Goal: Transaction & Acquisition: Purchase product/service

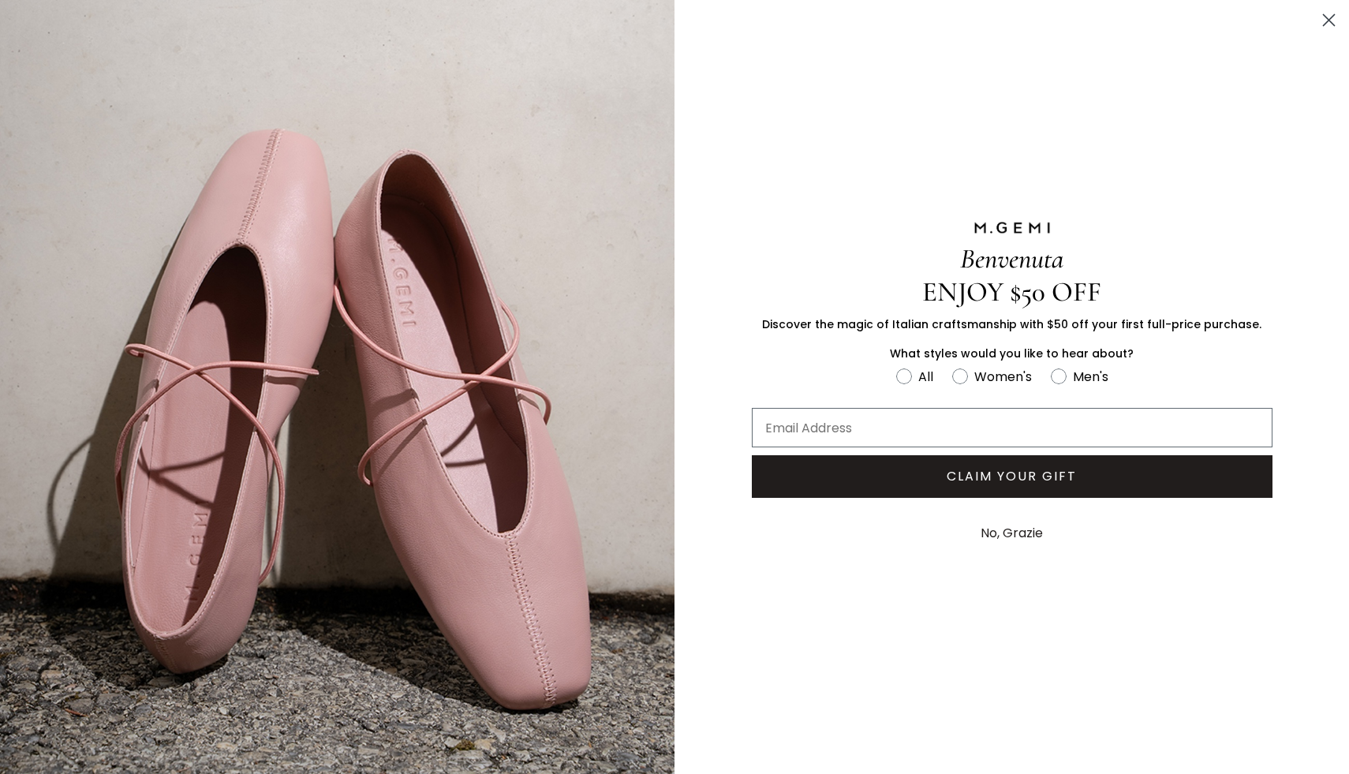
click at [1332, 21] on circle "Close dialog" at bounding box center [1329, 20] width 26 height 26
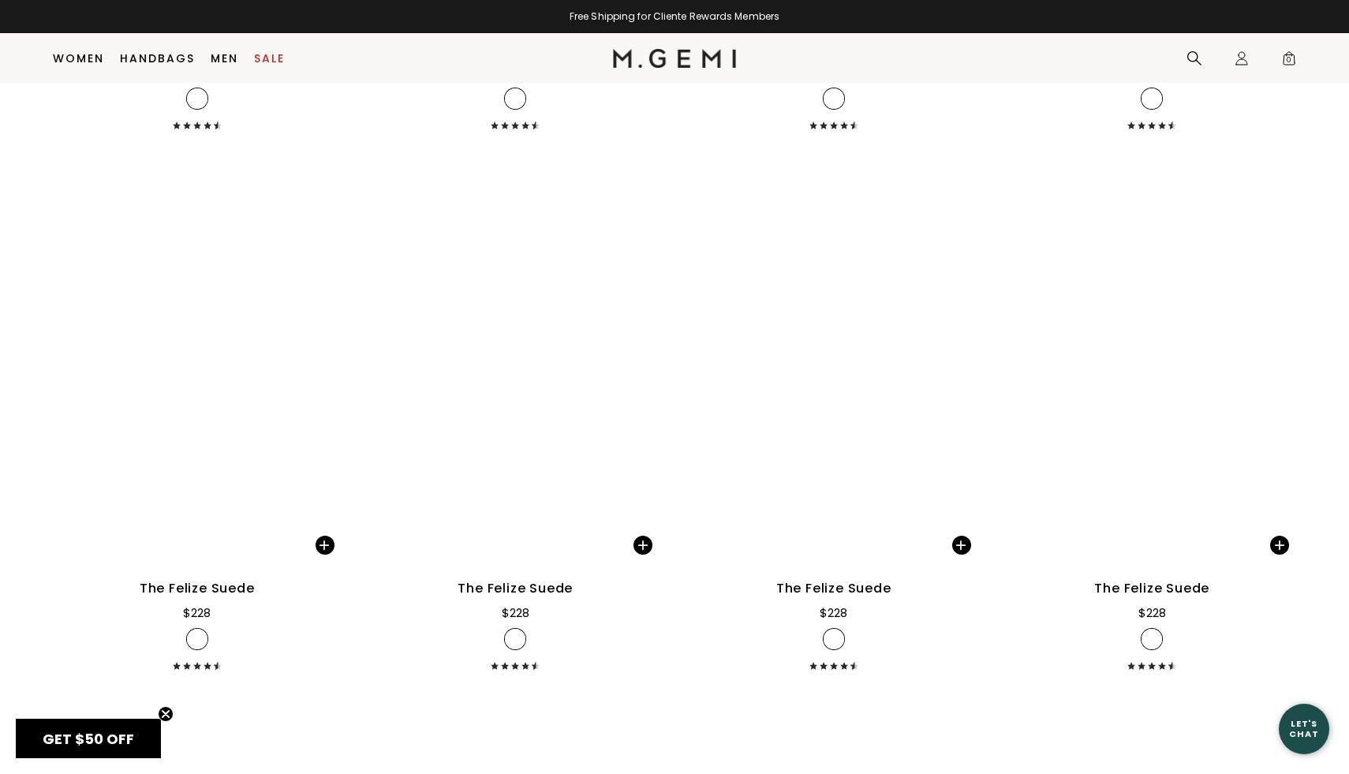
scroll to position [2833, 0]
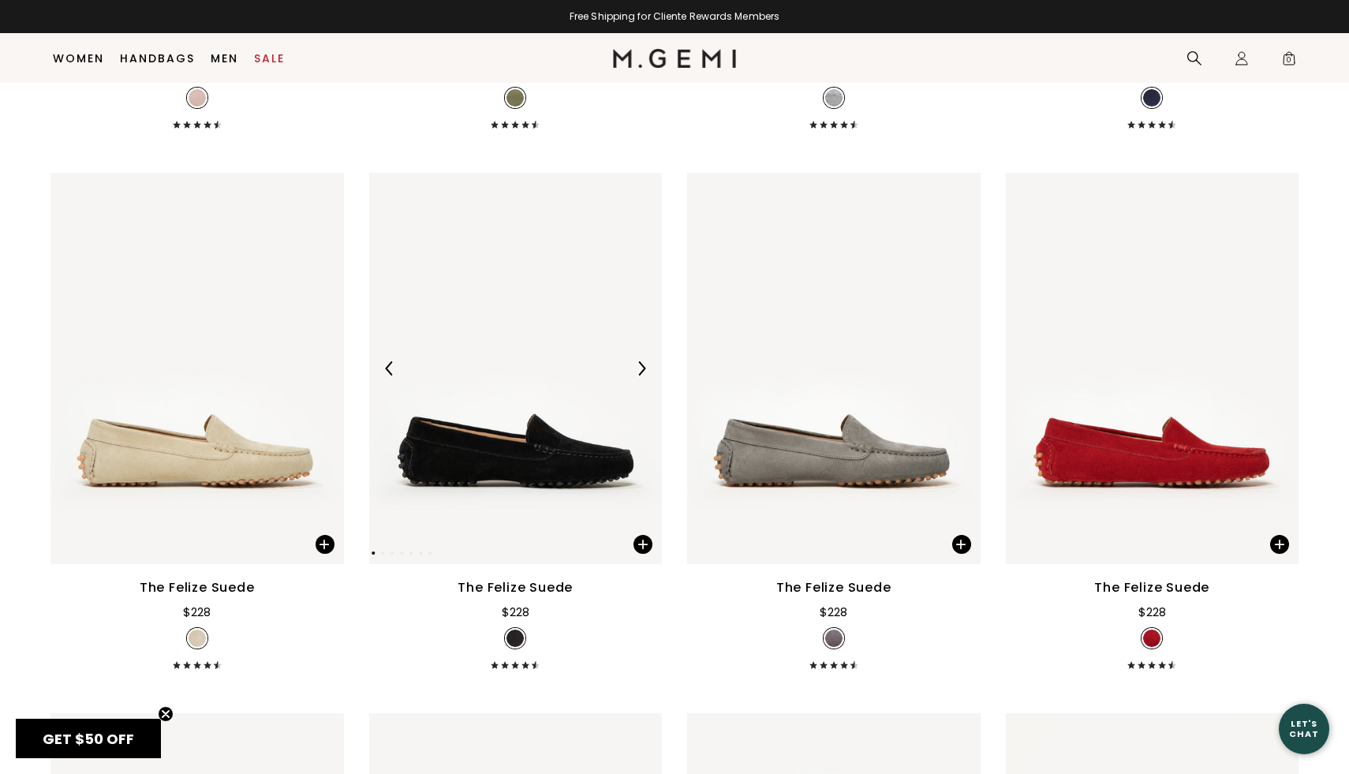
click at [641, 362] on img at bounding box center [641, 368] width 14 height 14
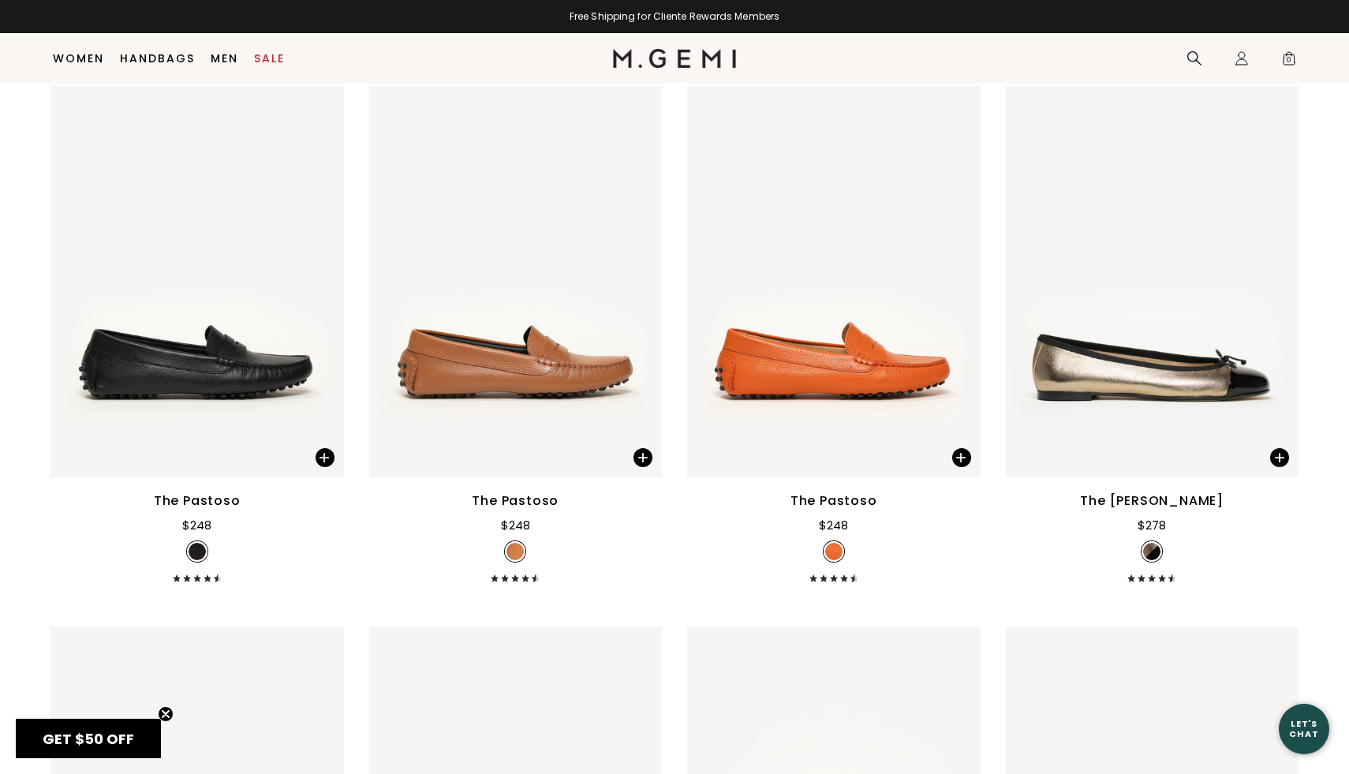
scroll to position [3792, 0]
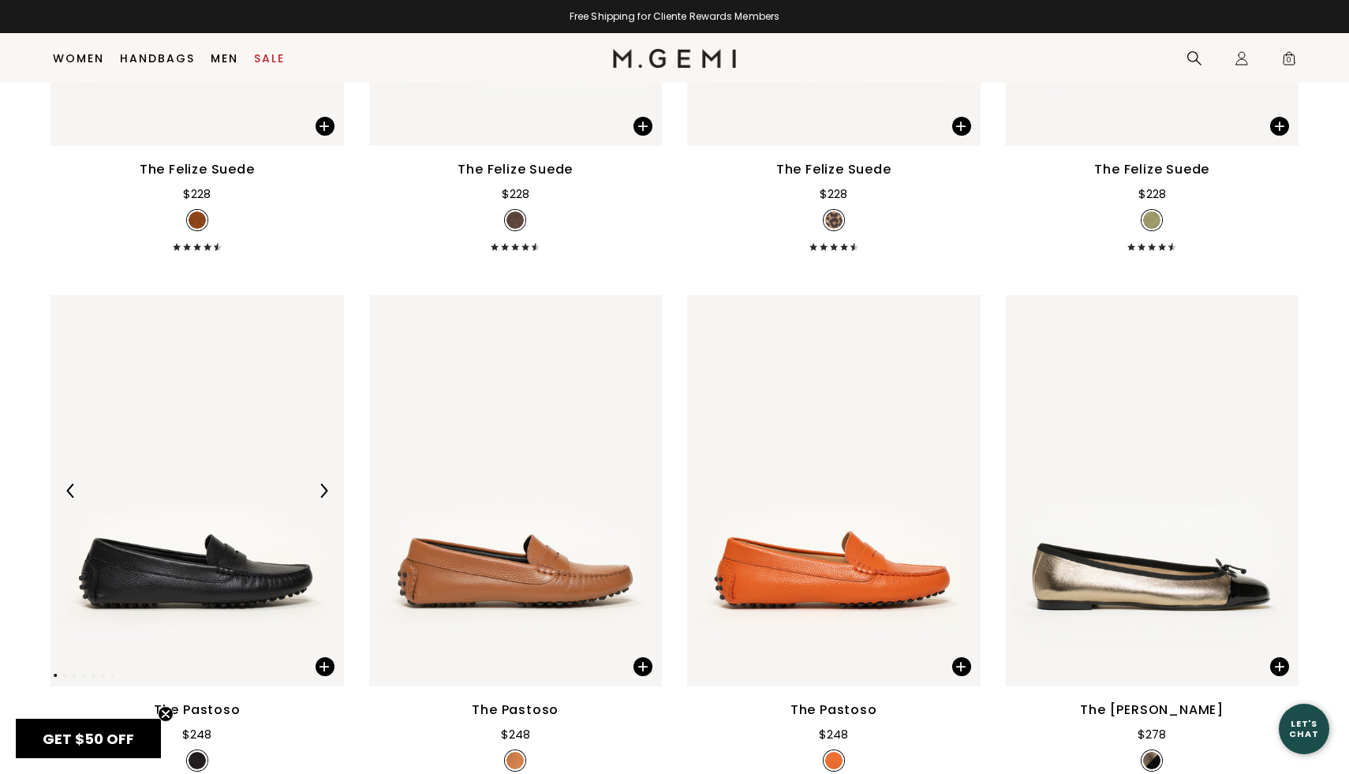
click at [319, 480] on div at bounding box center [323, 490] width 25 height 25
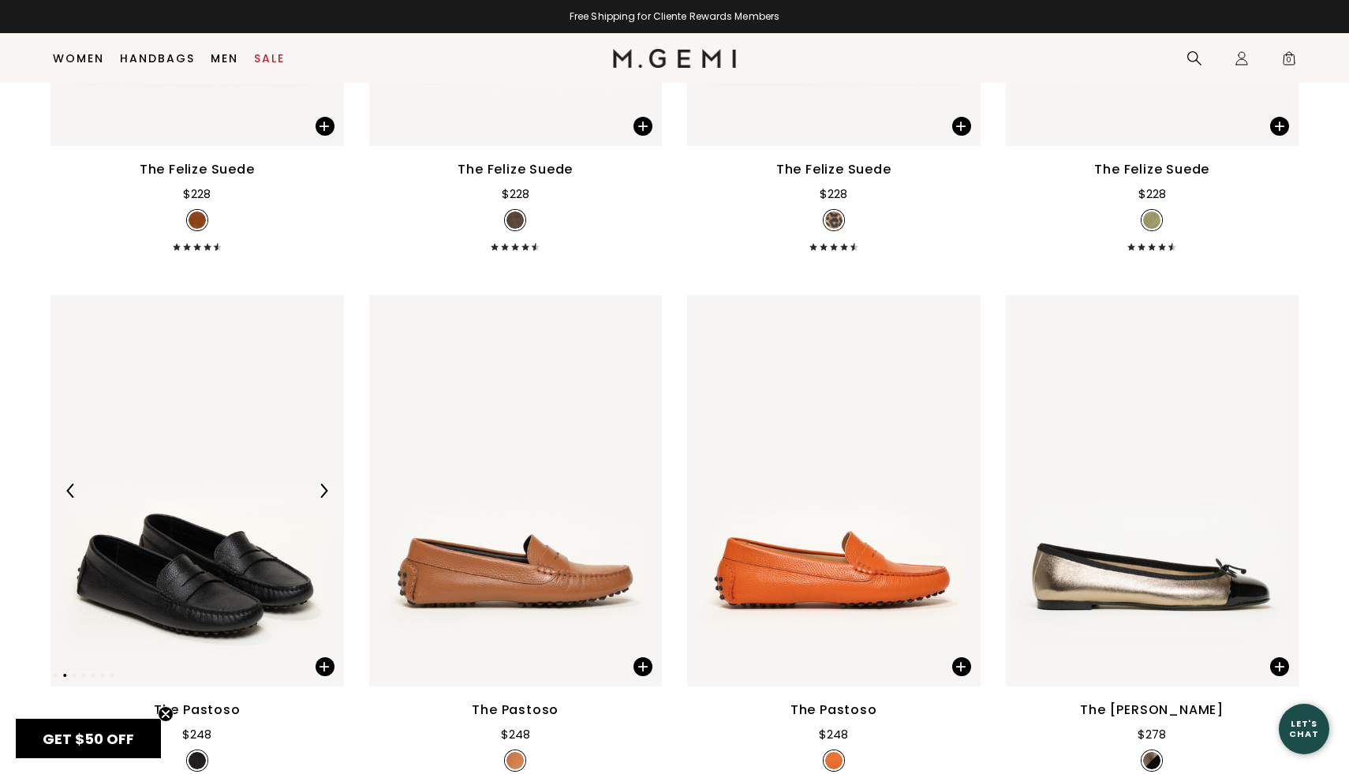
click at [319, 480] on div at bounding box center [323, 490] width 25 height 25
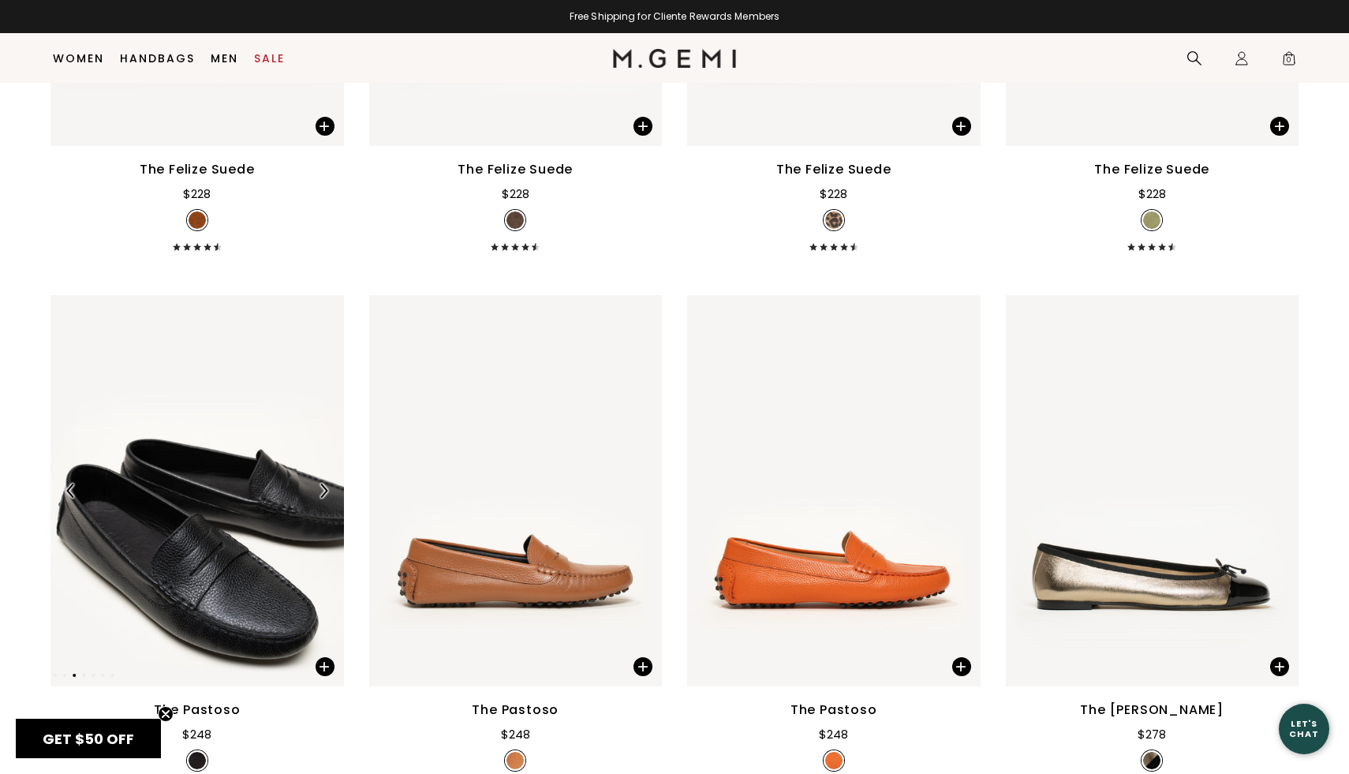
click at [319, 480] on div at bounding box center [323, 490] width 25 height 25
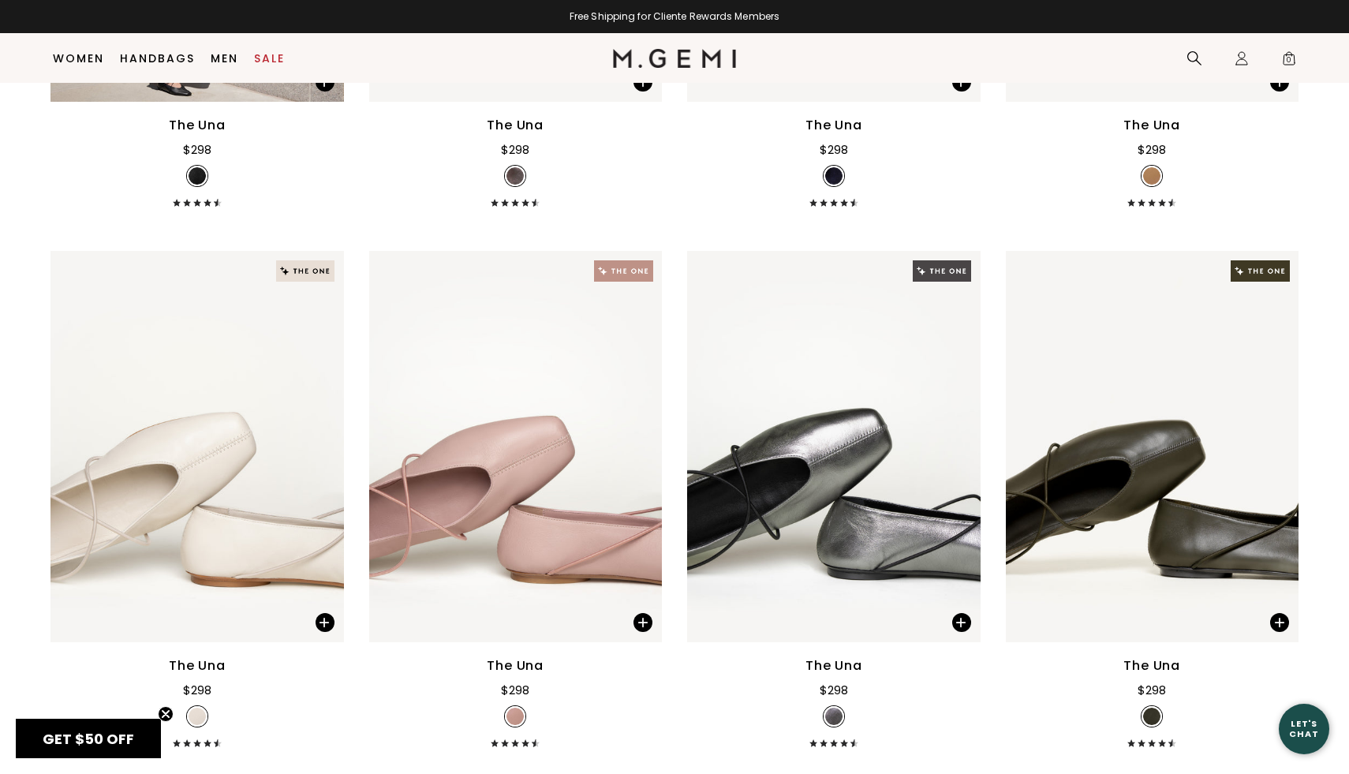
scroll to position [0, 0]
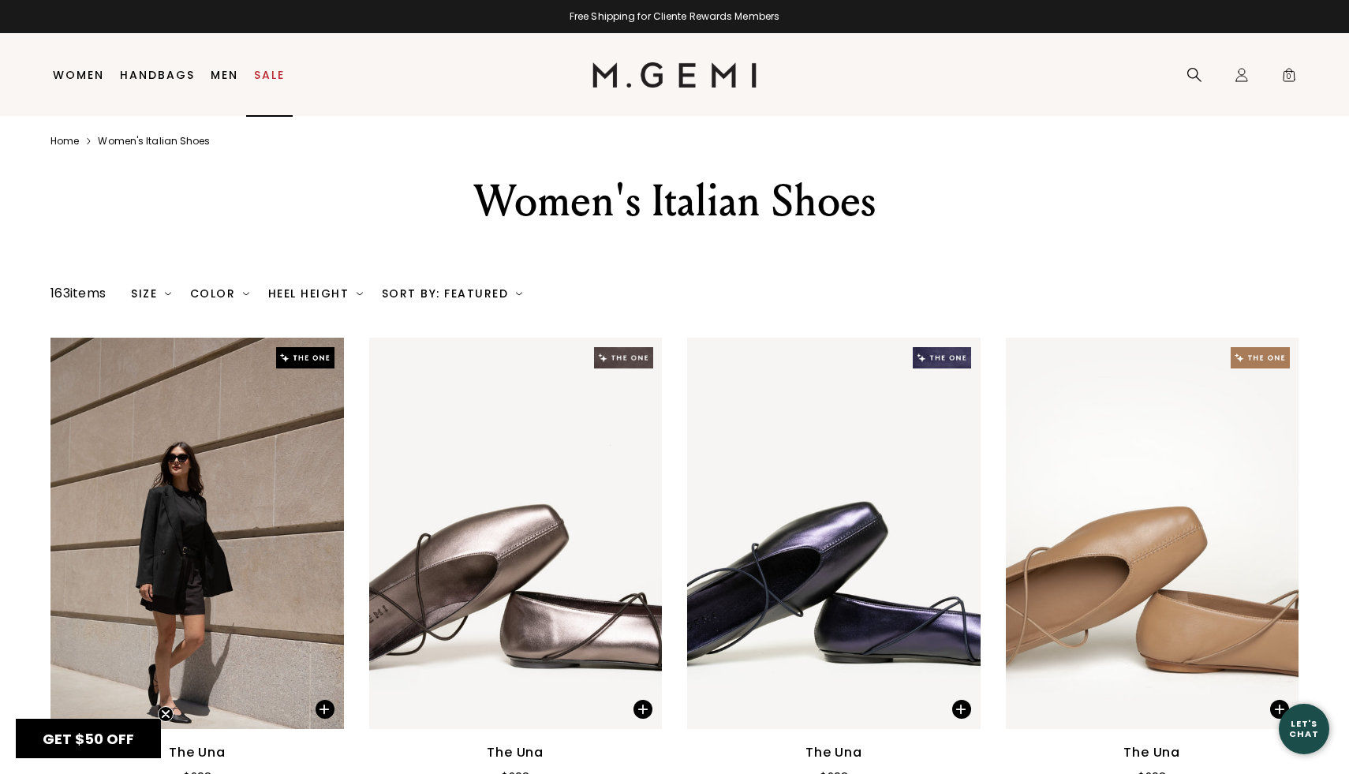
click at [270, 73] on link "Sale" at bounding box center [269, 75] width 31 height 13
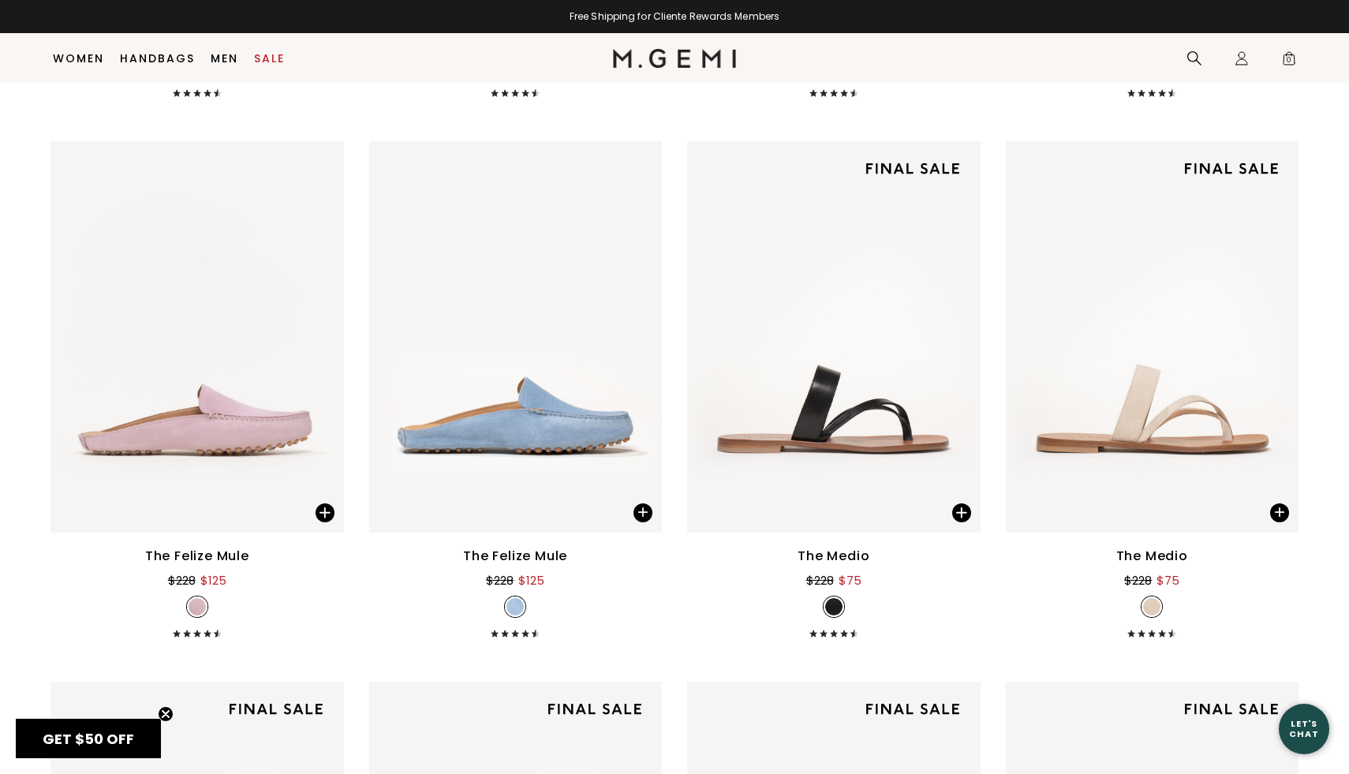
scroll to position [2892, 0]
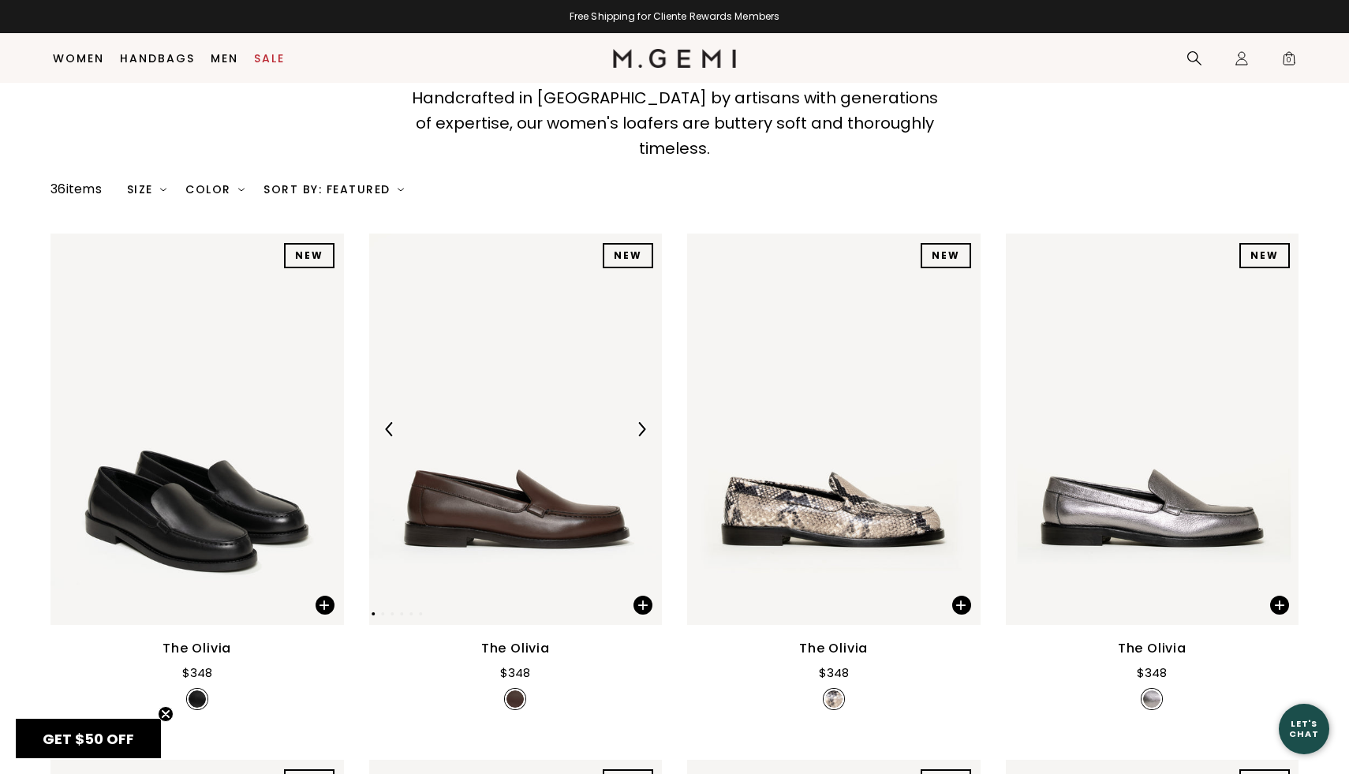
scroll to position [129, 0]
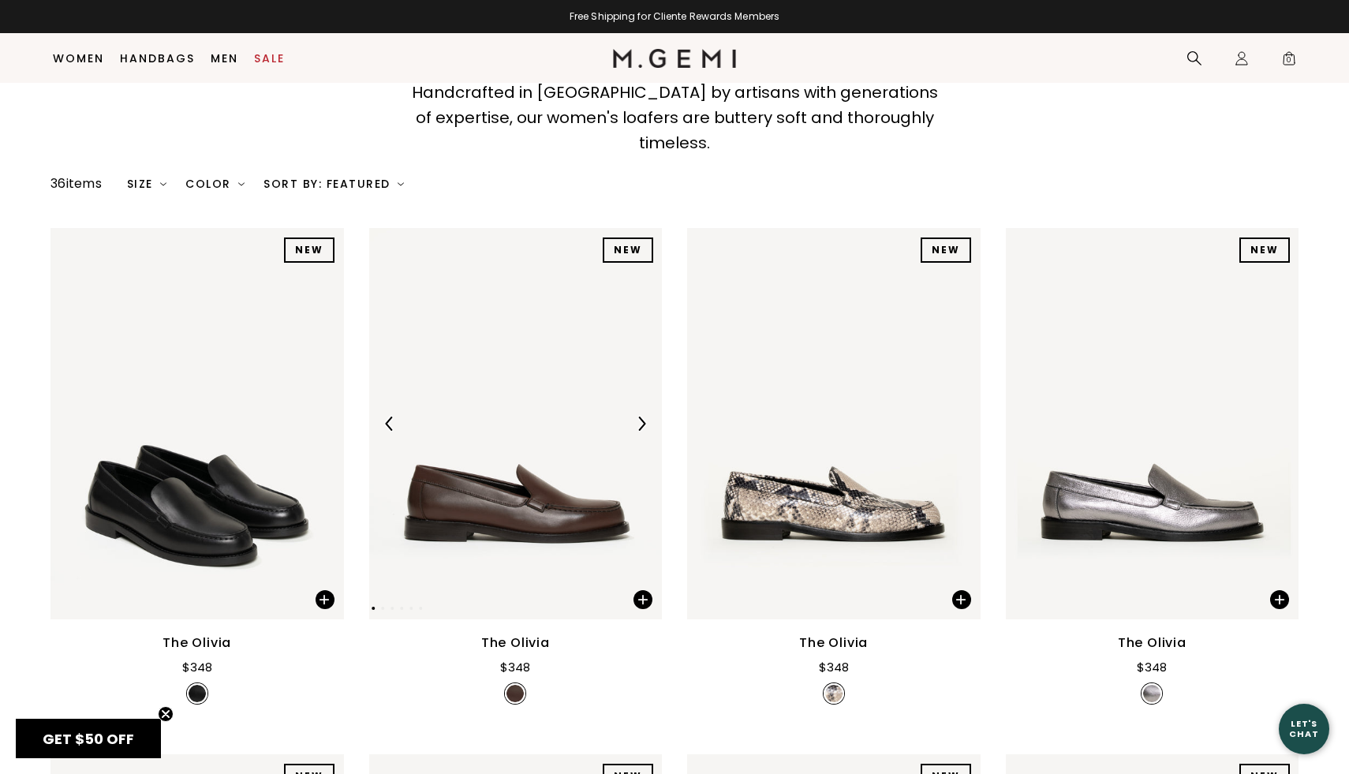
click at [648, 416] on img at bounding box center [641, 423] width 14 height 14
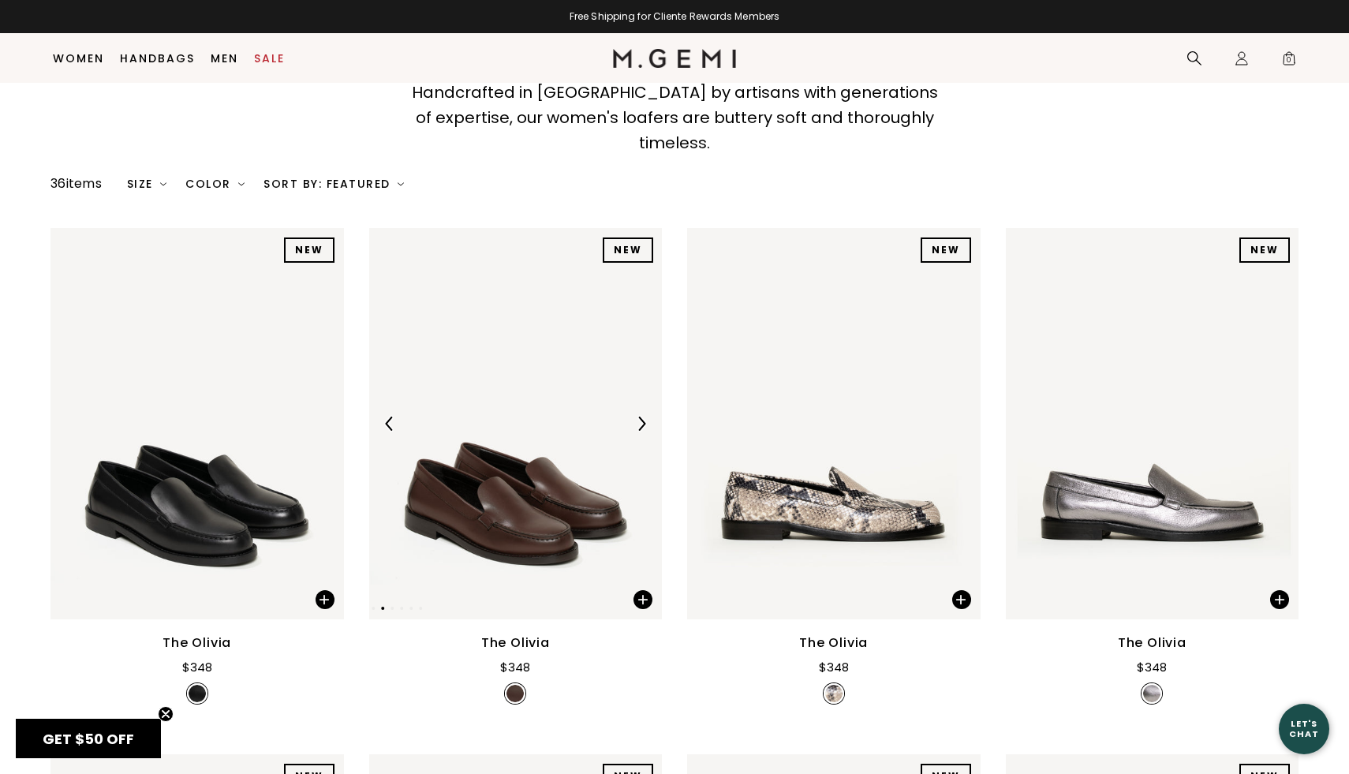
click at [648, 416] on img at bounding box center [641, 423] width 14 height 14
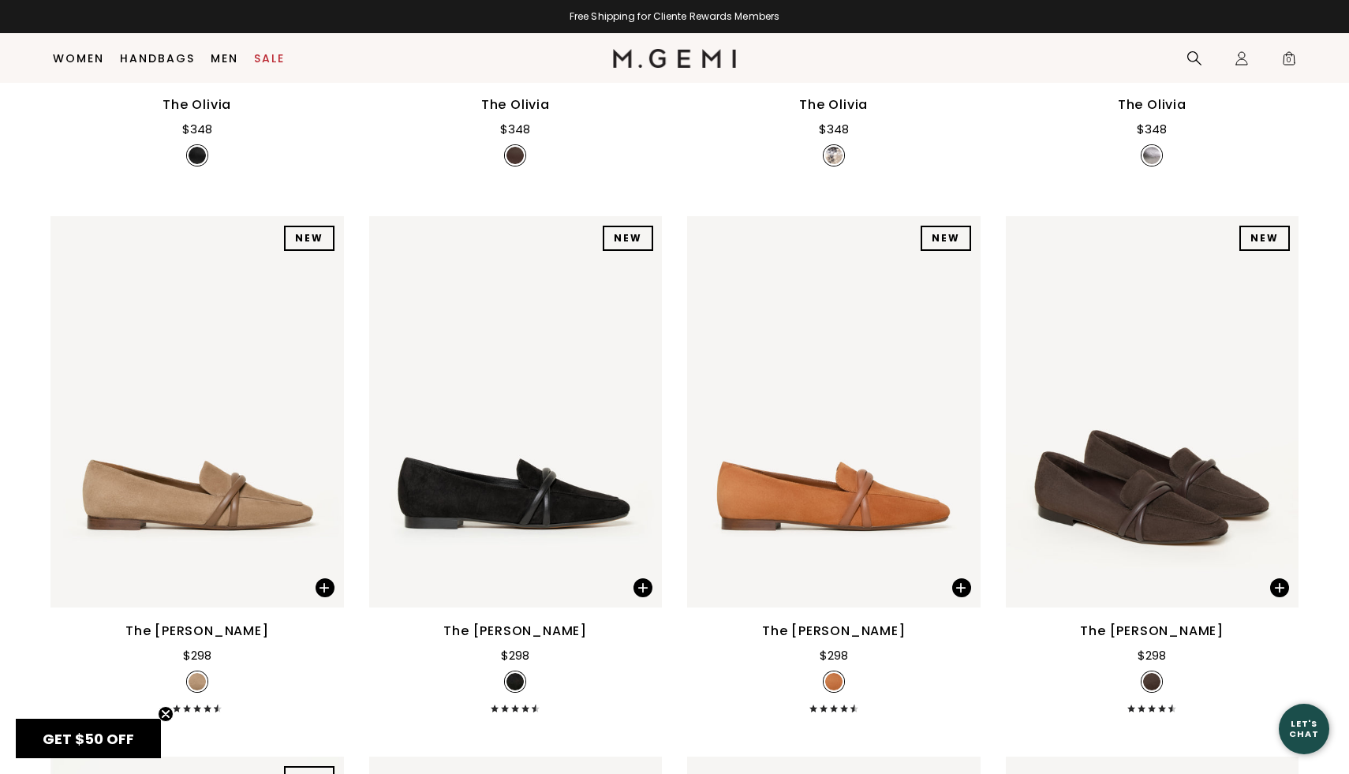
scroll to position [693, 0]
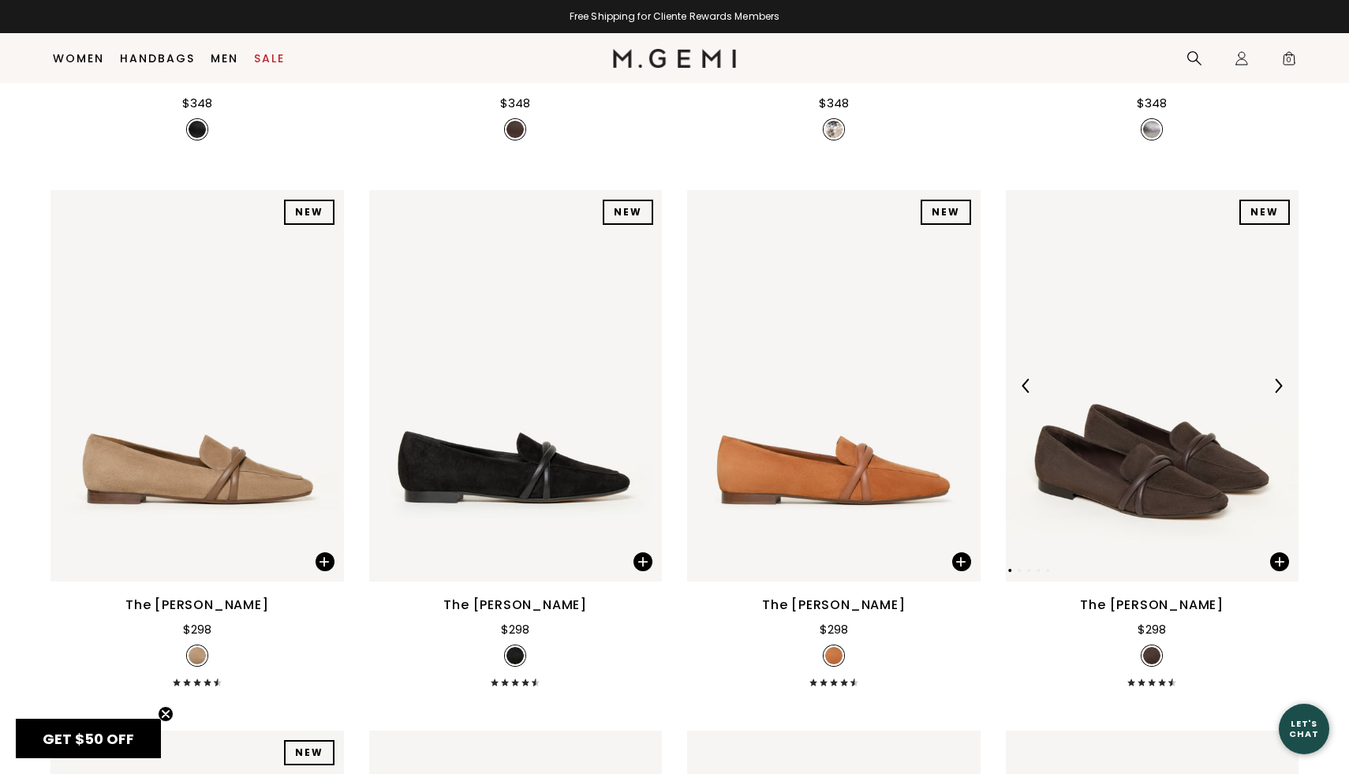
click at [1275, 379] on img at bounding box center [1278, 386] width 14 height 14
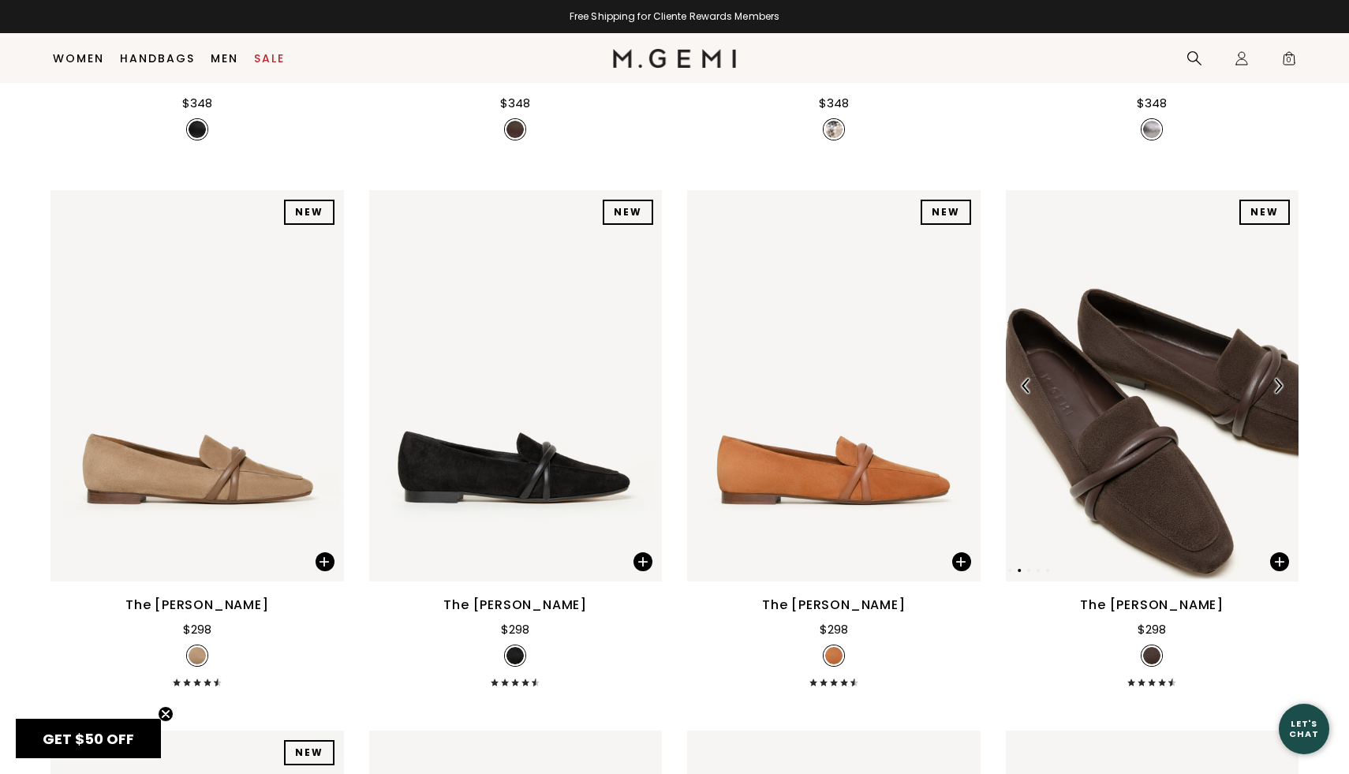
click at [1275, 379] on img at bounding box center [1278, 386] width 14 height 14
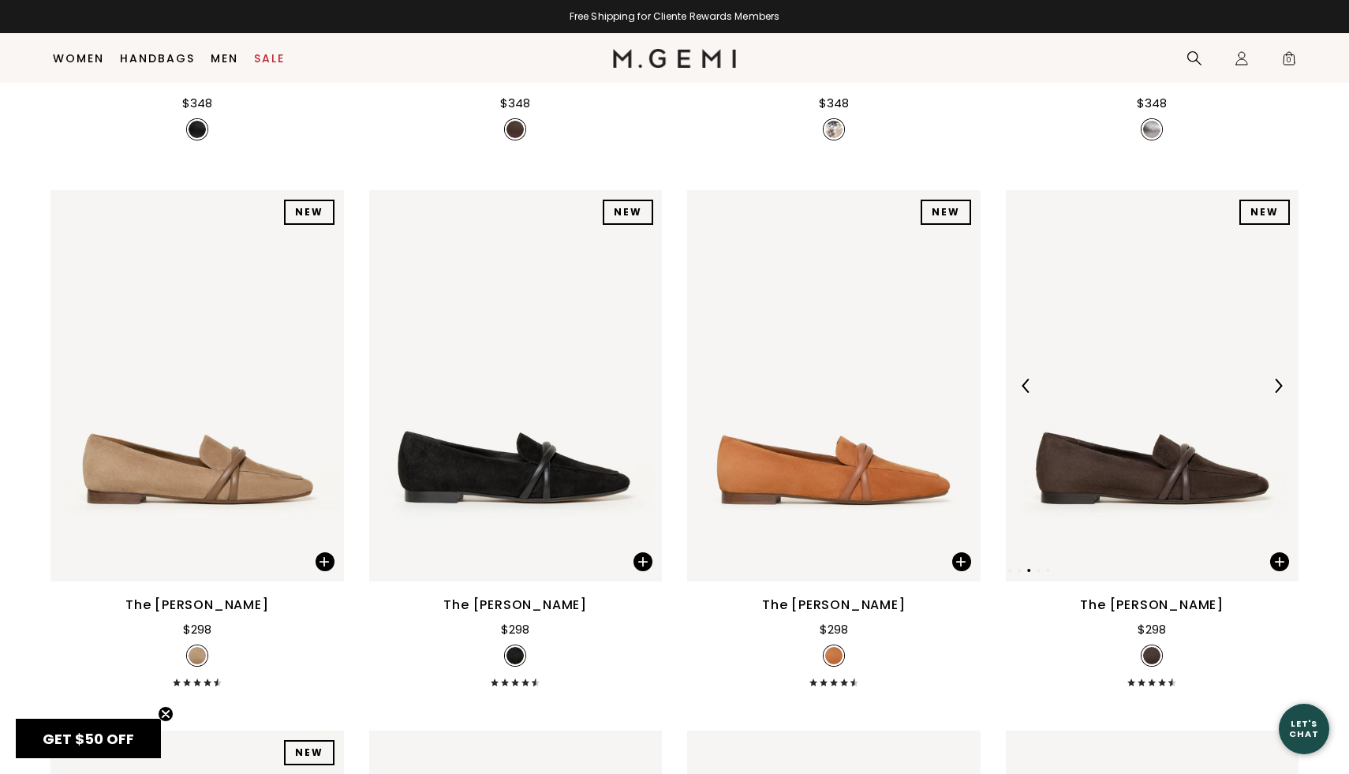
click at [1275, 379] on img at bounding box center [1278, 386] width 14 height 14
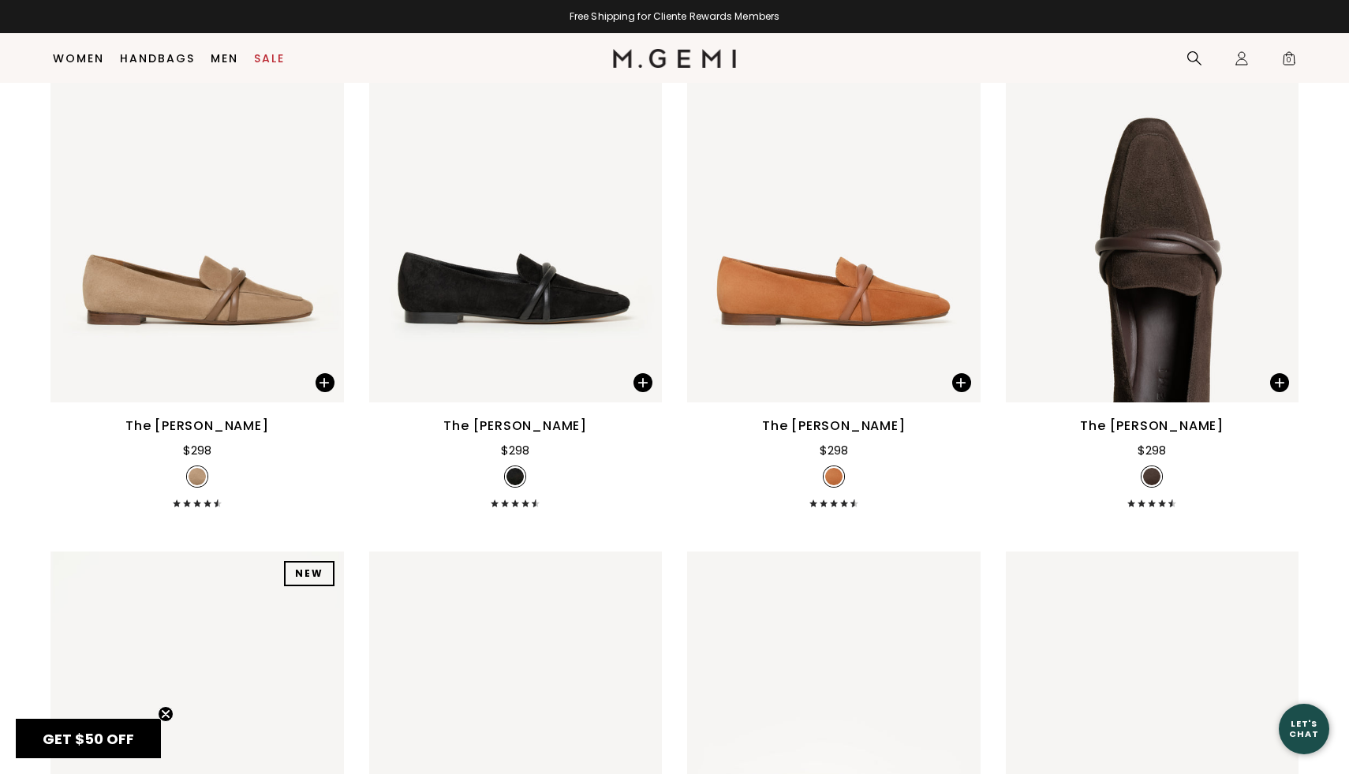
scroll to position [1219, 0]
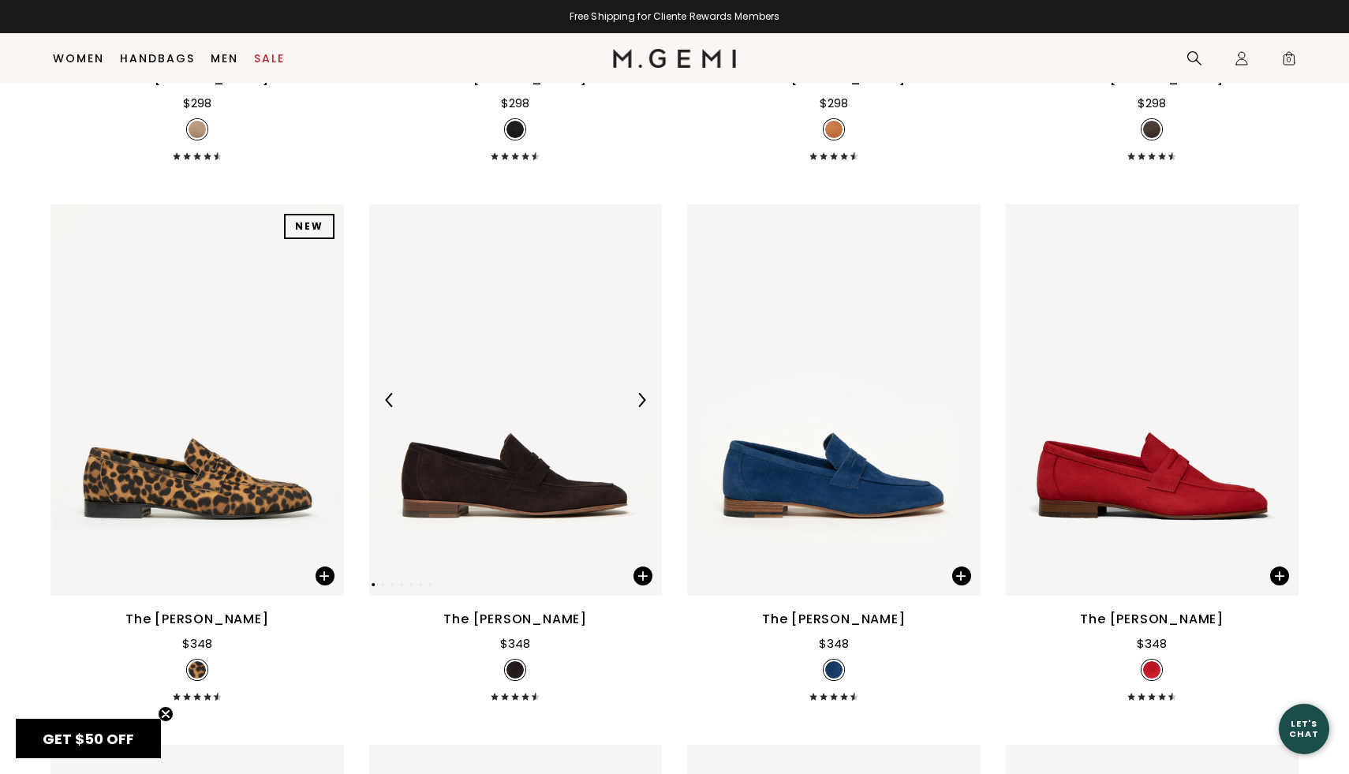
click at [641, 393] on img at bounding box center [641, 400] width 14 height 14
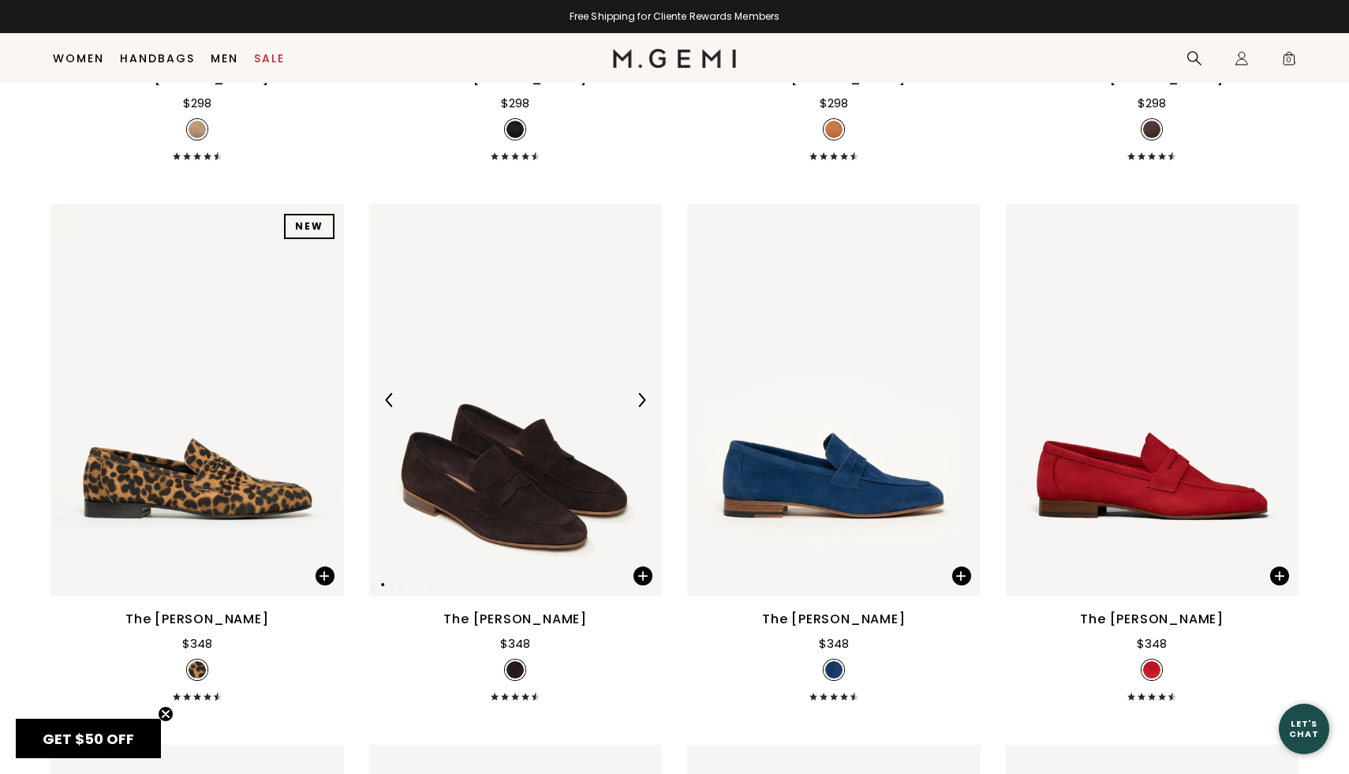
click at [641, 393] on img at bounding box center [641, 400] width 14 height 14
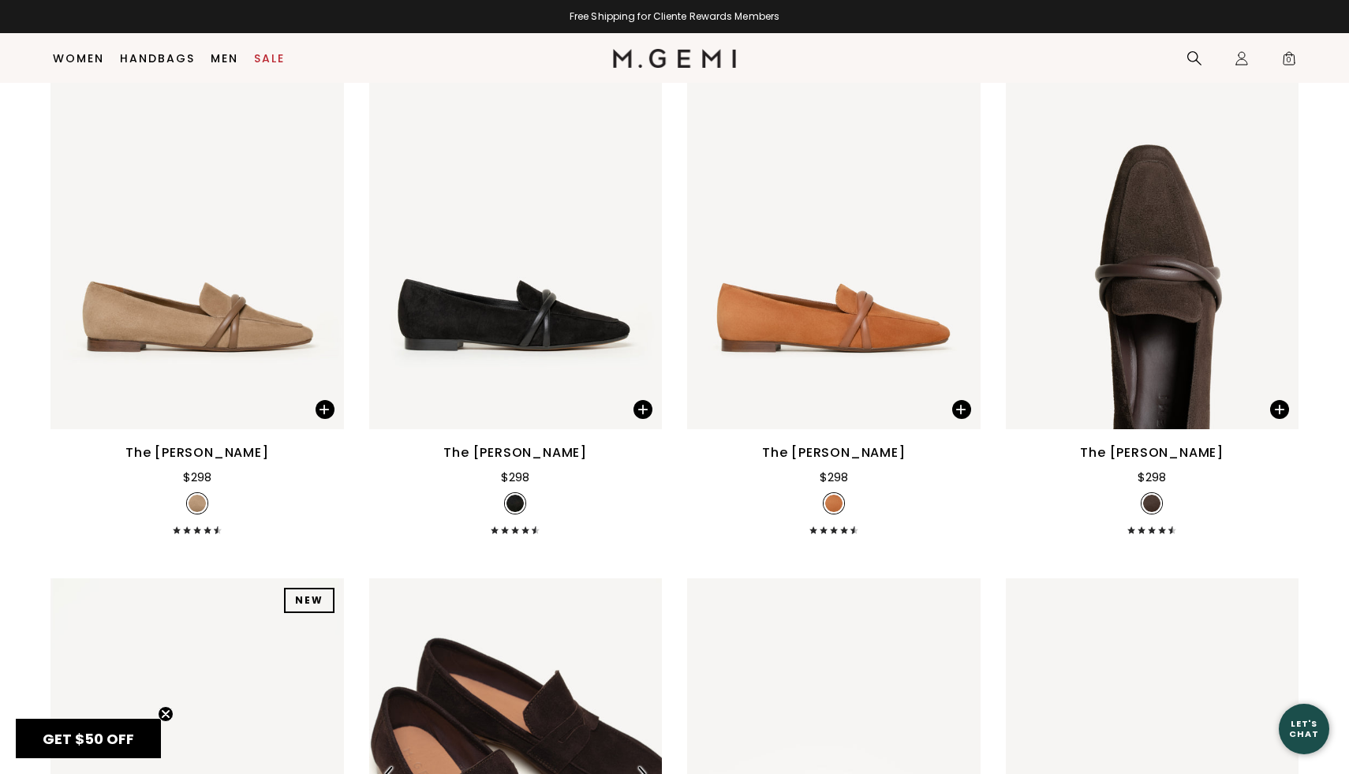
scroll to position [1170, 0]
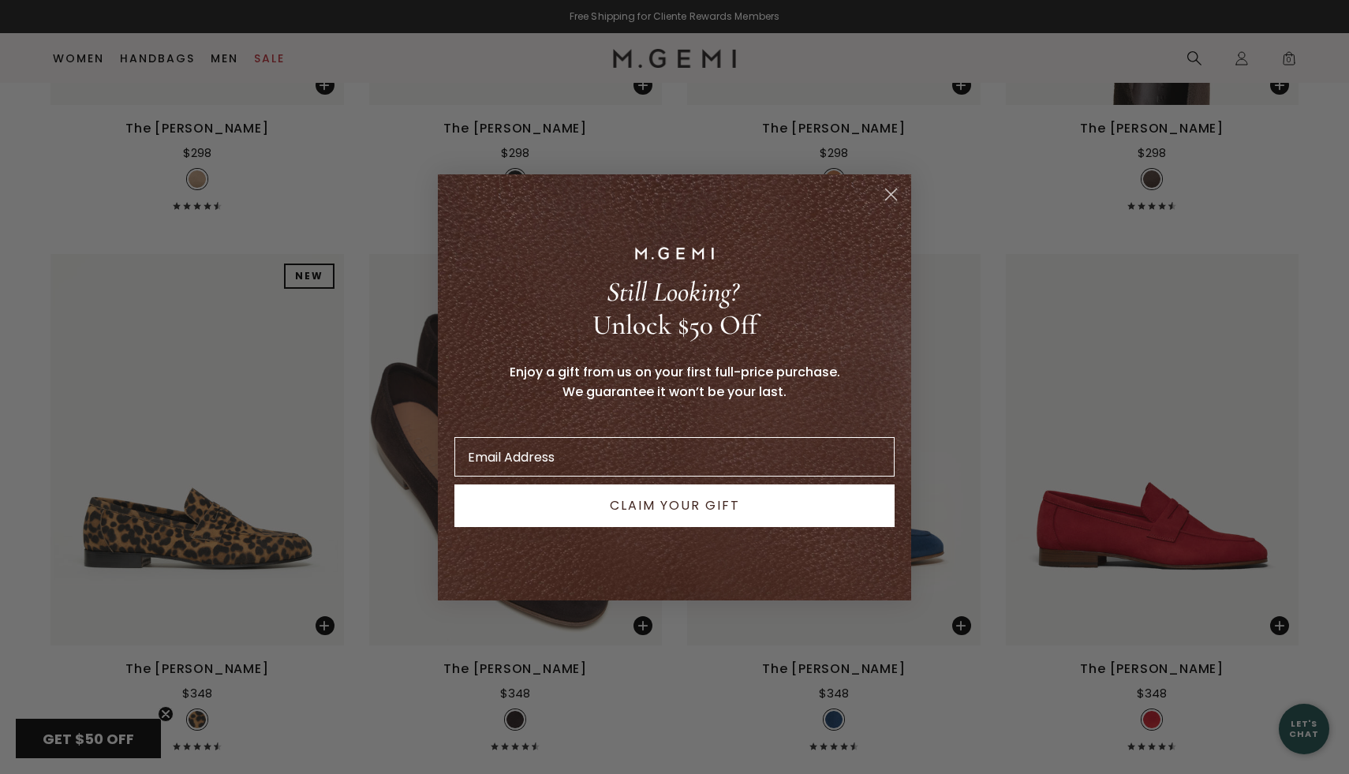
click at [646, 418] on p "POPUP Form" at bounding box center [674, 411] width 339 height 20
click at [889, 189] on circle "Close dialog" at bounding box center [891, 194] width 26 height 26
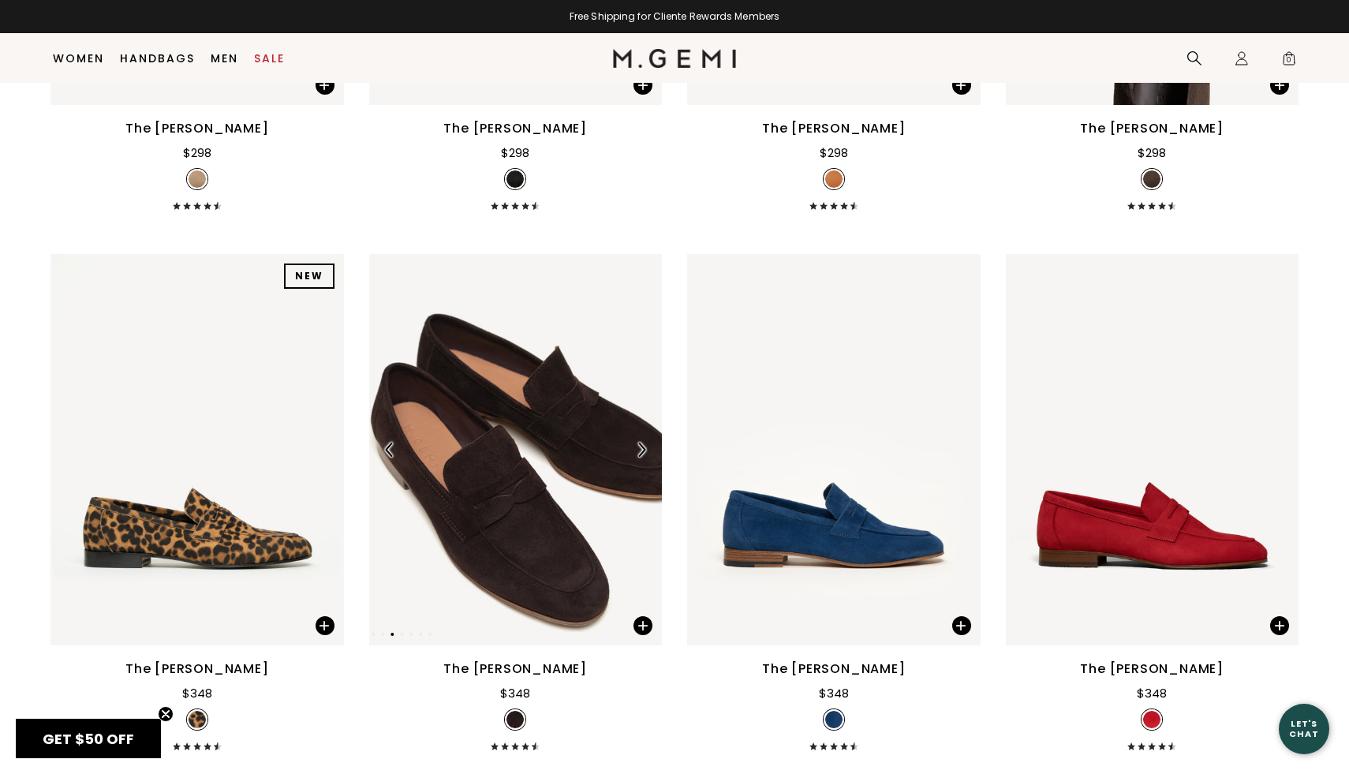
click at [640, 442] on img at bounding box center [641, 449] width 14 height 14
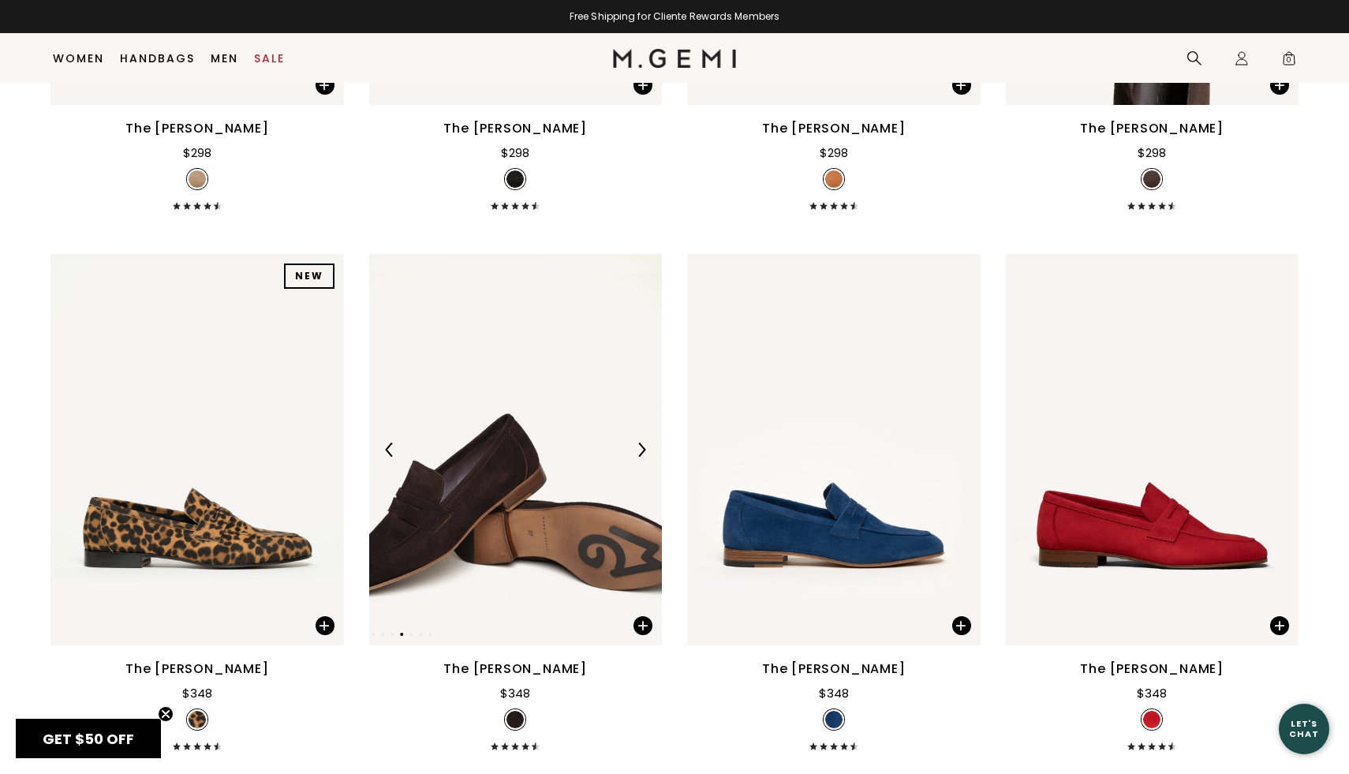
click at [640, 442] on img at bounding box center [641, 449] width 14 height 14
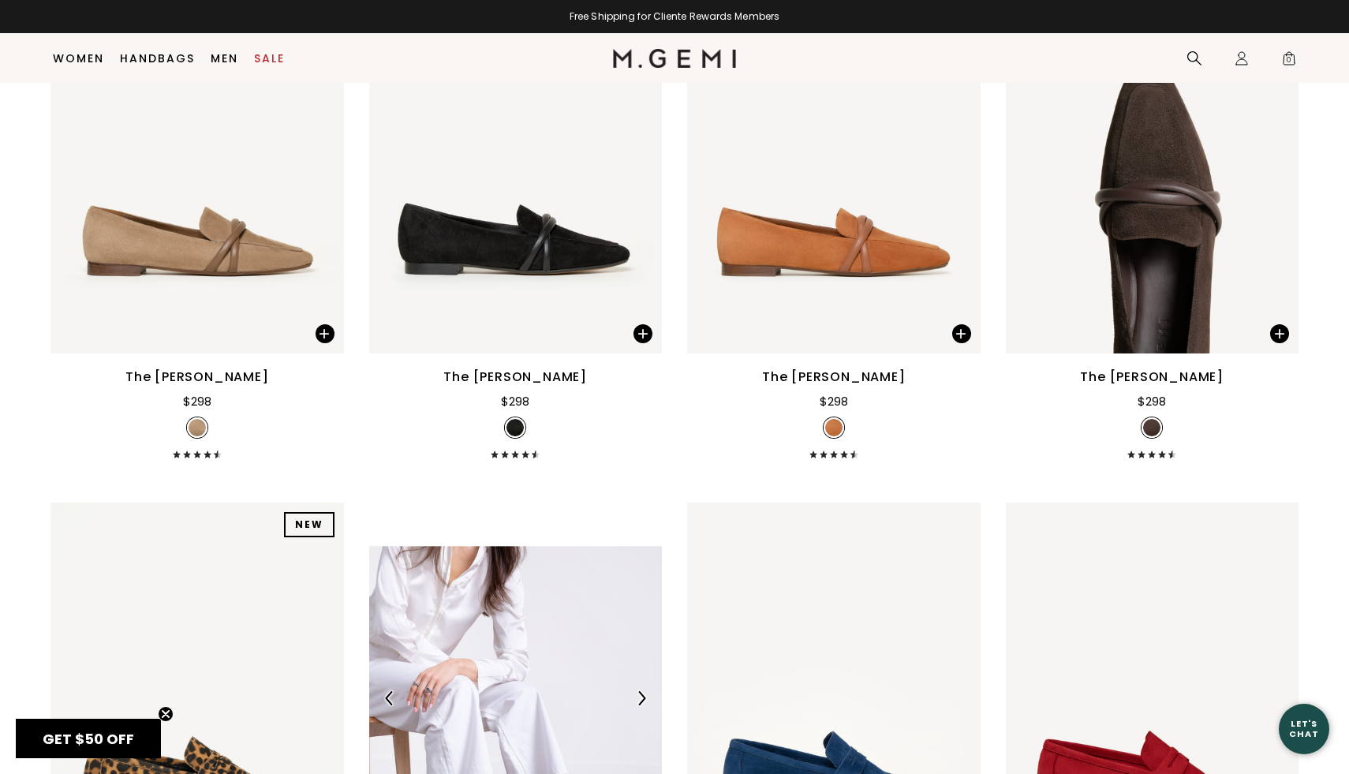
scroll to position [623, 0]
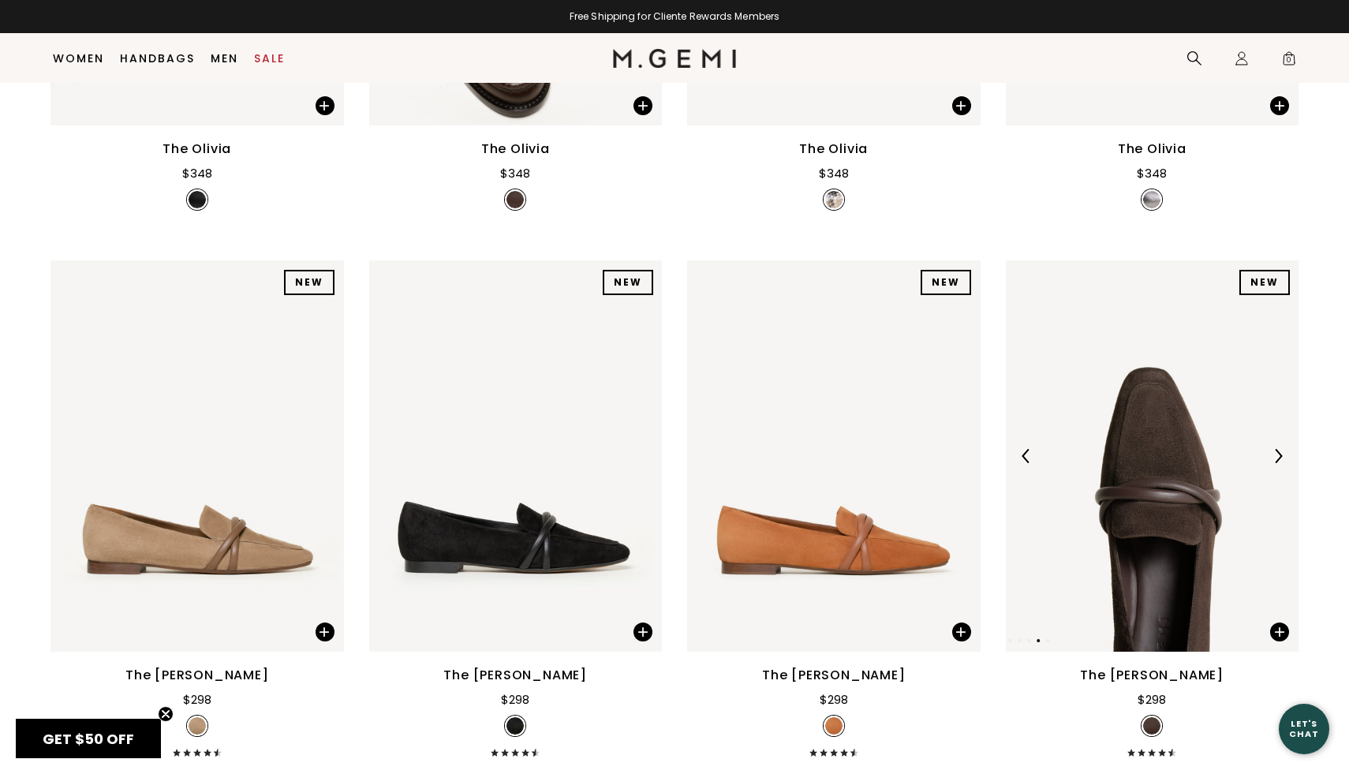
click at [1278, 417] on div "NEW NEW NEW NEW NEW NEW NEW" at bounding box center [1152, 455] width 293 height 391
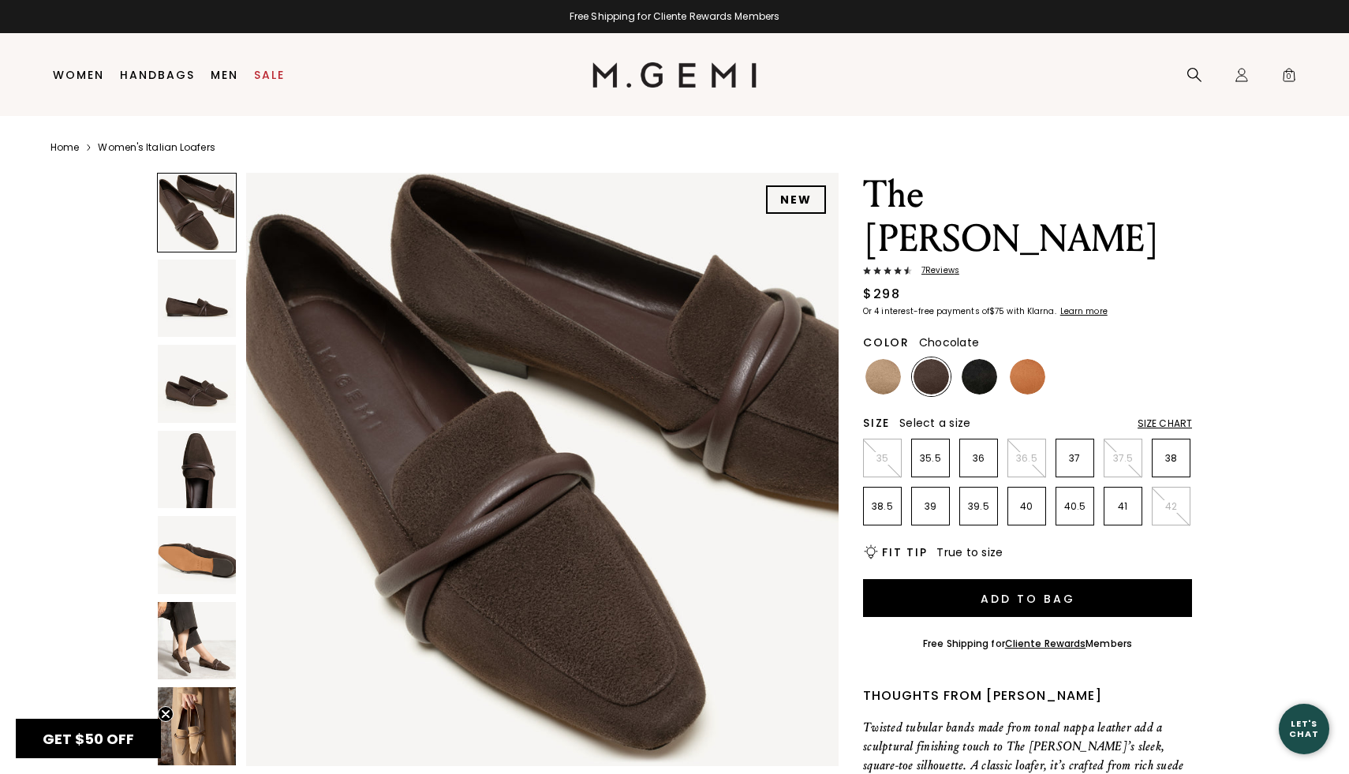
scroll to position [59, 0]
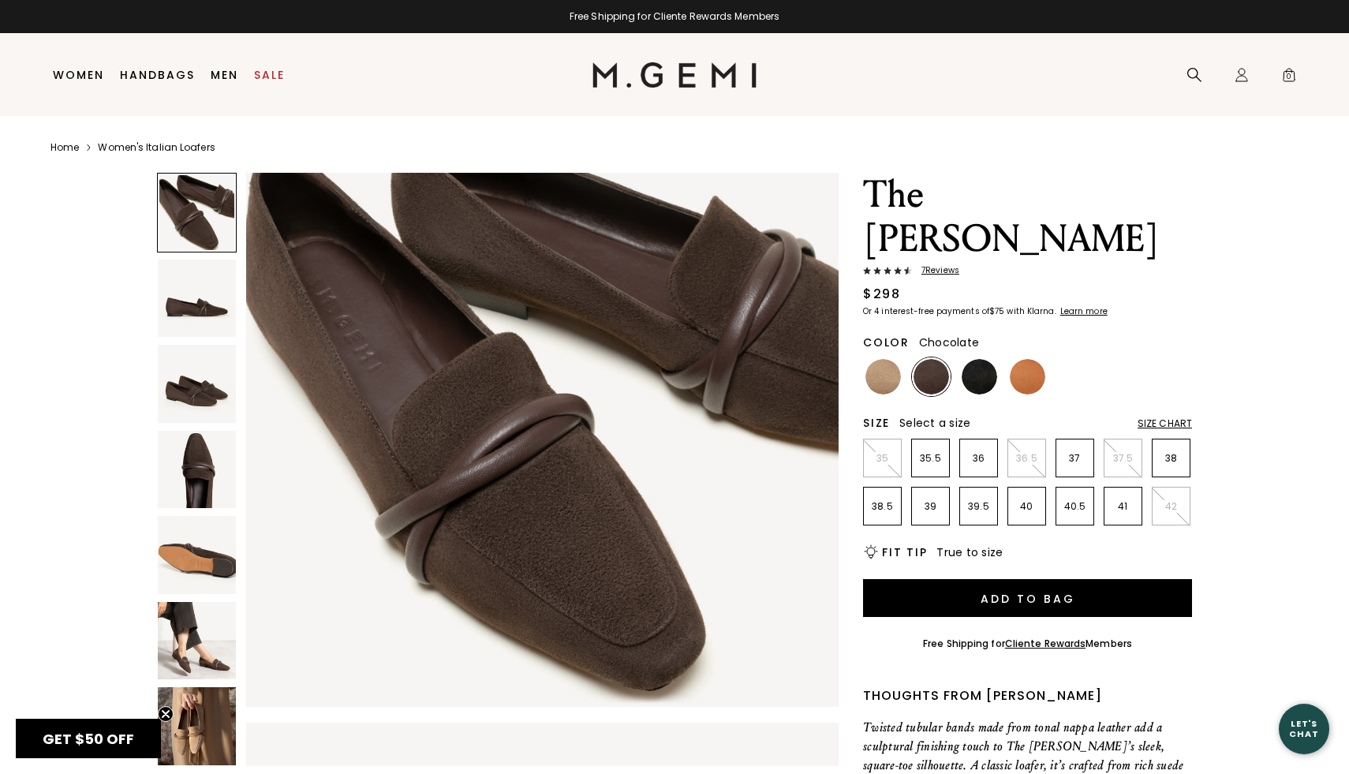
click at [230, 322] on img at bounding box center [197, 299] width 78 height 78
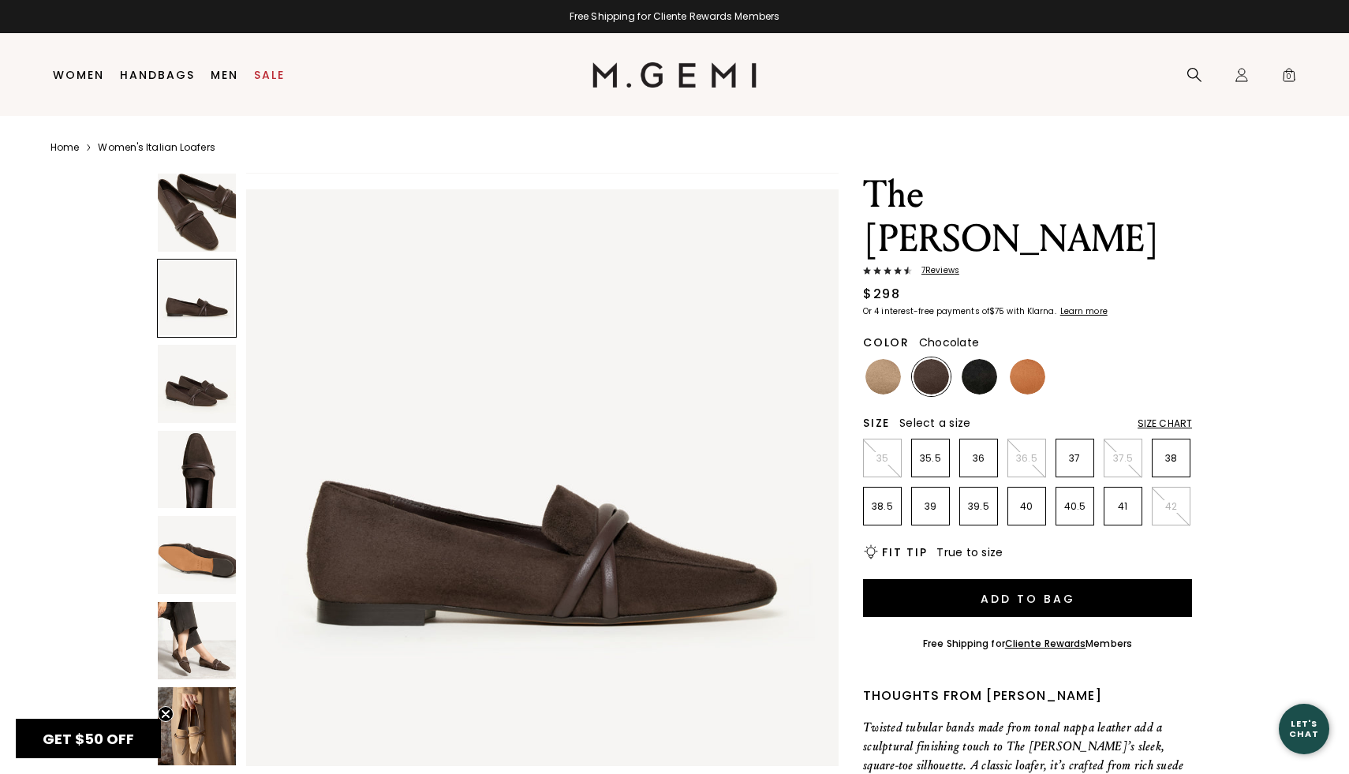
click at [194, 386] on img at bounding box center [197, 384] width 78 height 78
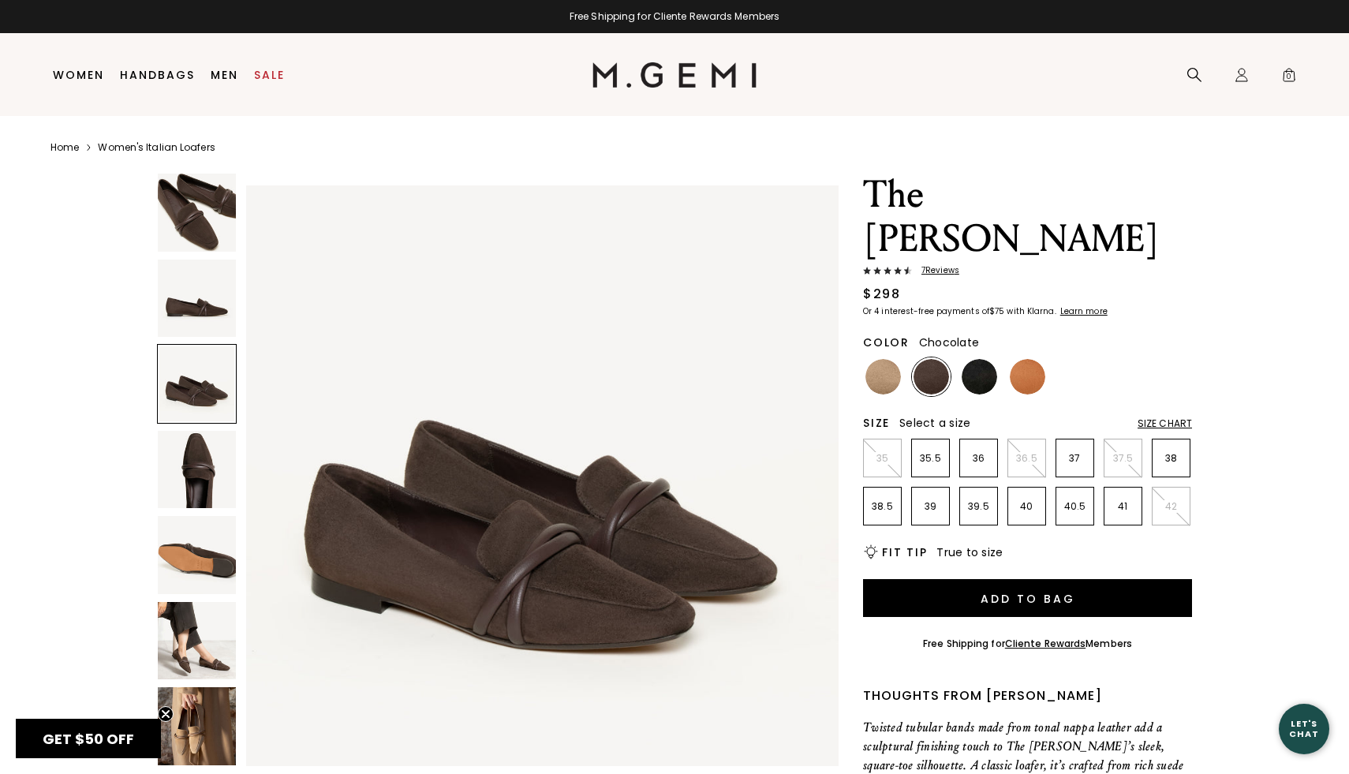
click at [189, 443] on img at bounding box center [197, 470] width 78 height 78
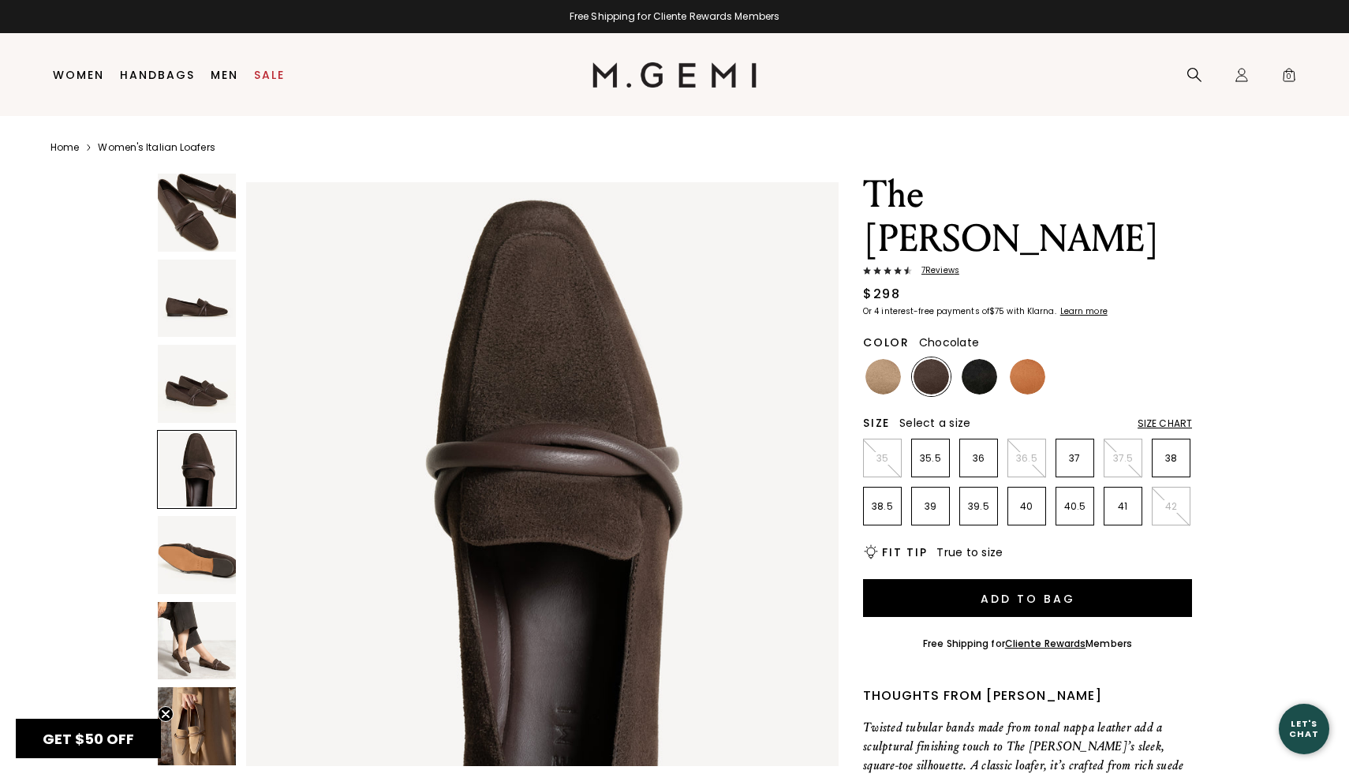
click at [174, 727] on img at bounding box center [197, 726] width 78 height 78
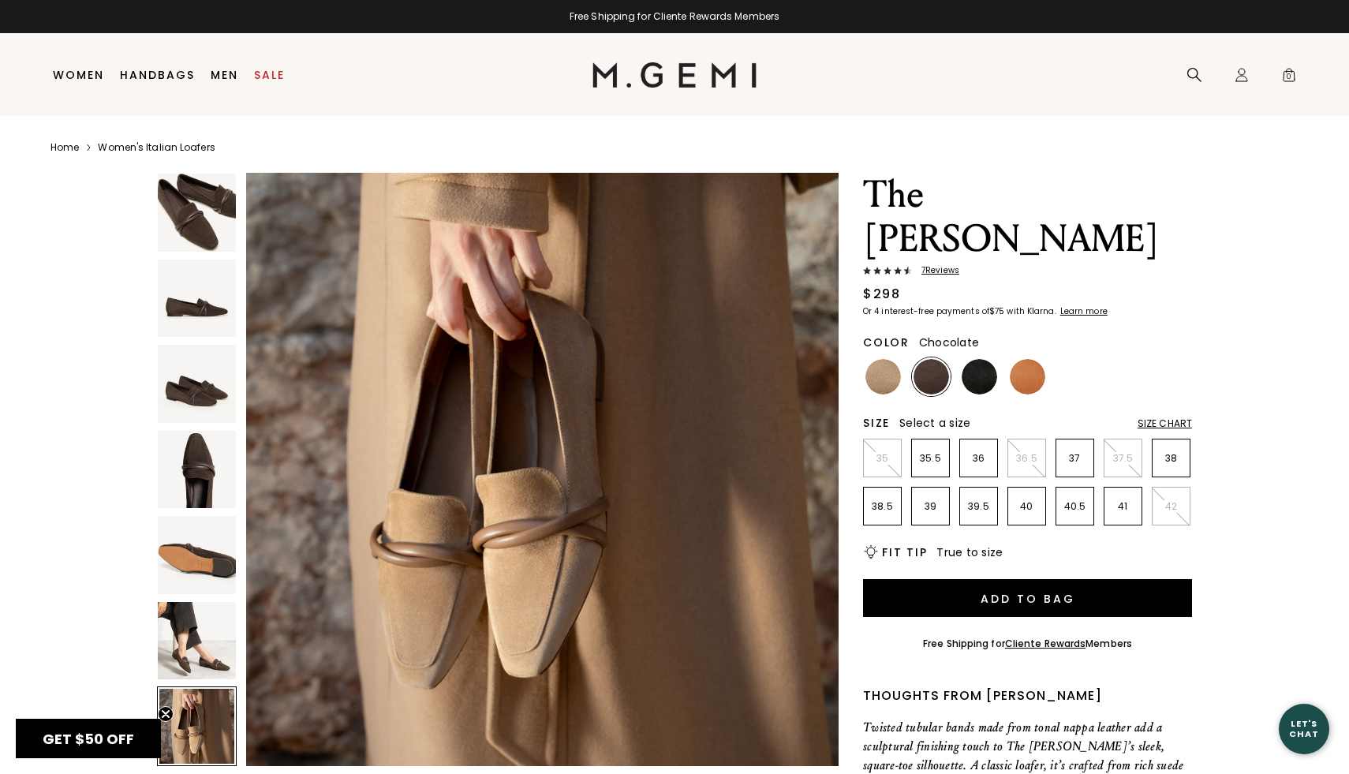
click at [190, 667] on img at bounding box center [197, 641] width 78 height 78
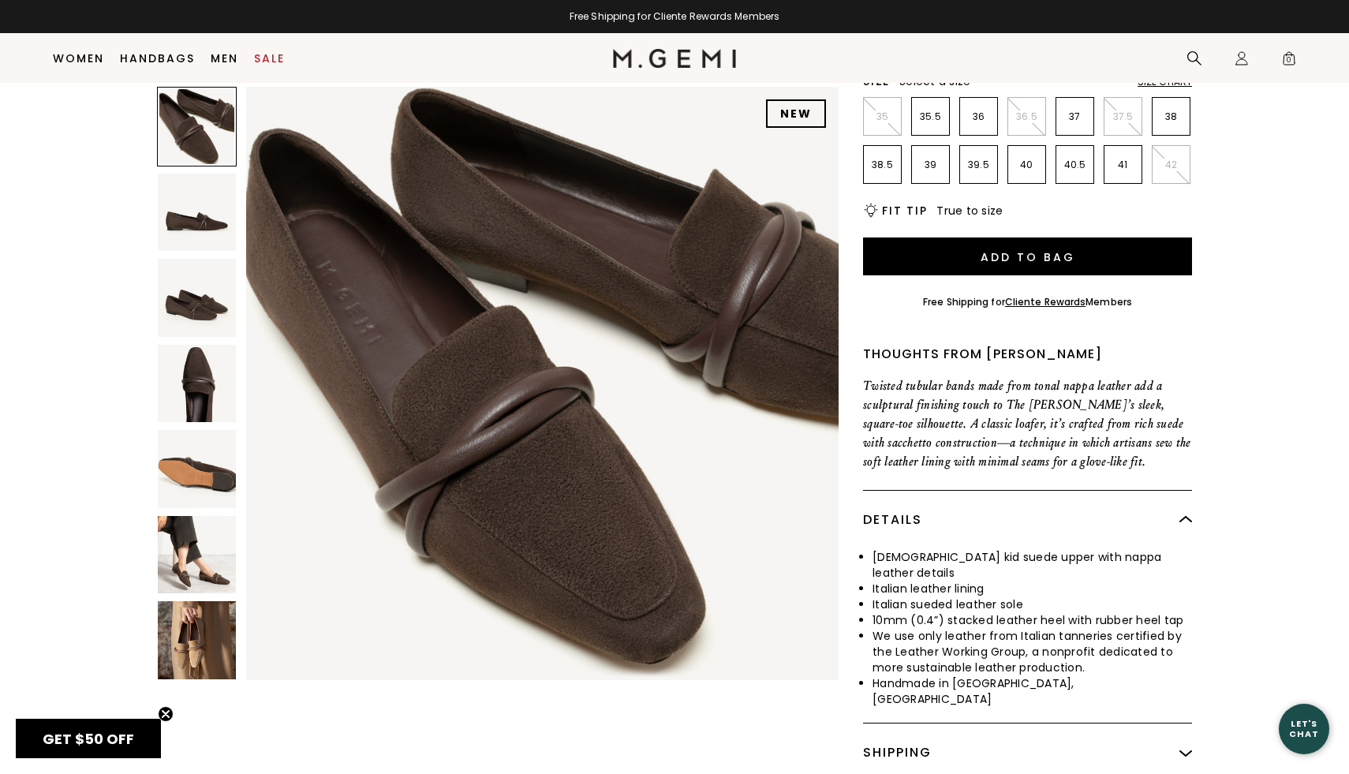
scroll to position [0, 0]
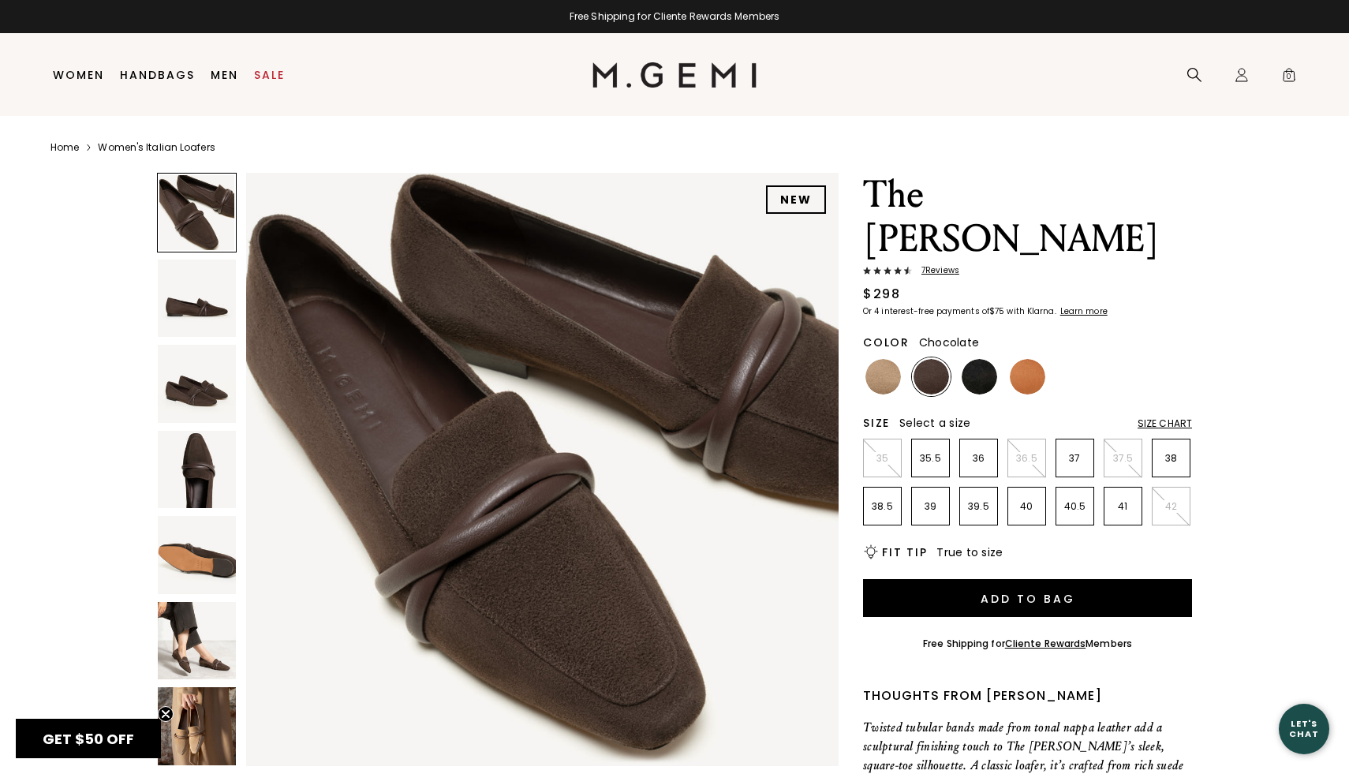
click at [195, 278] on img at bounding box center [197, 299] width 78 height 78
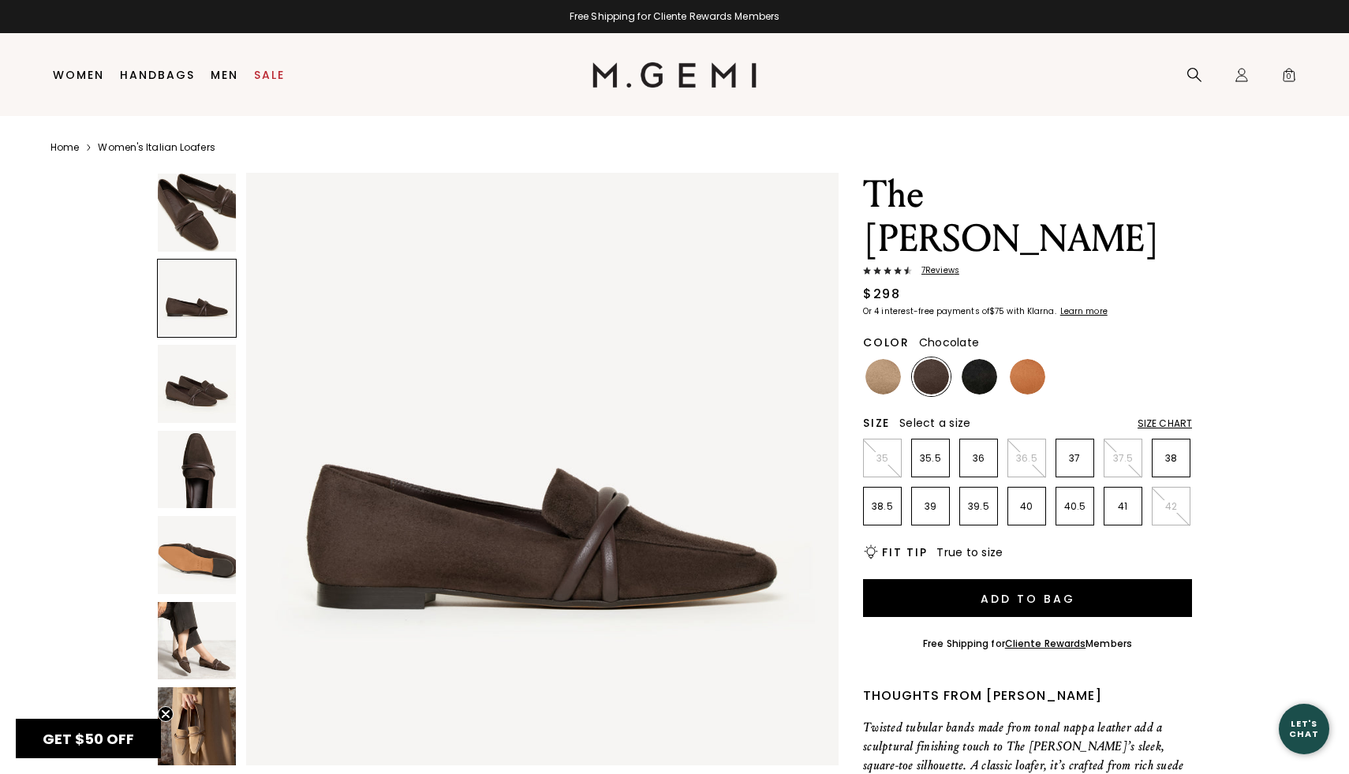
click at [194, 609] on img at bounding box center [197, 641] width 78 height 78
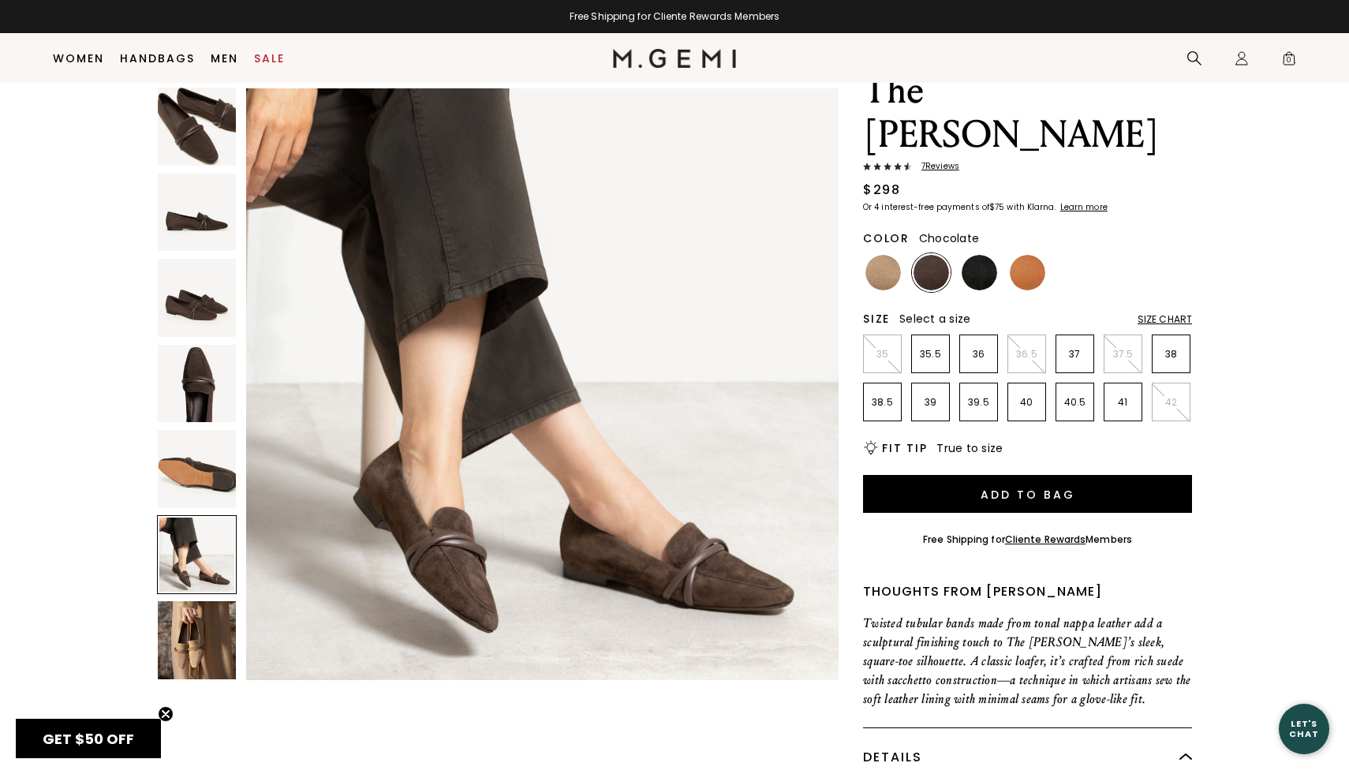
scroll to position [3043, 0]
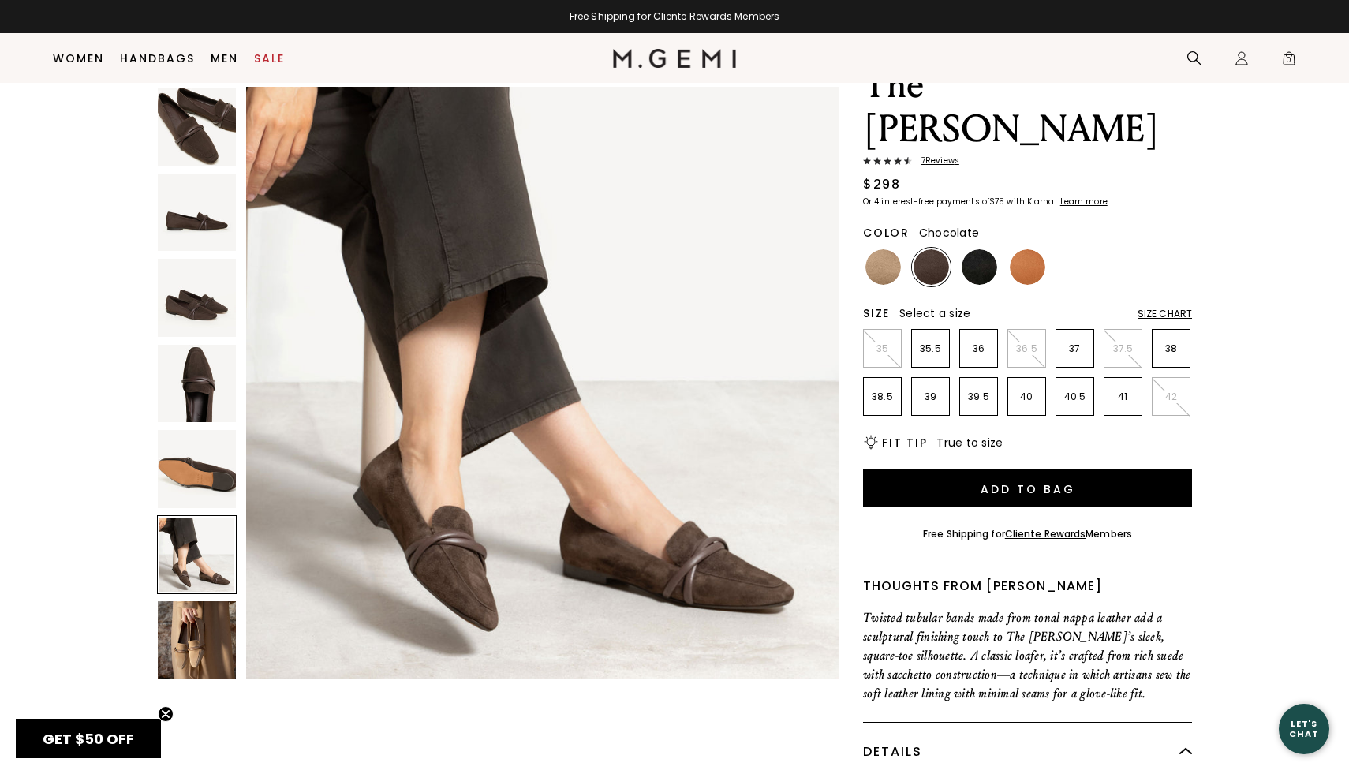
click at [192, 653] on img at bounding box center [197, 640] width 78 height 78
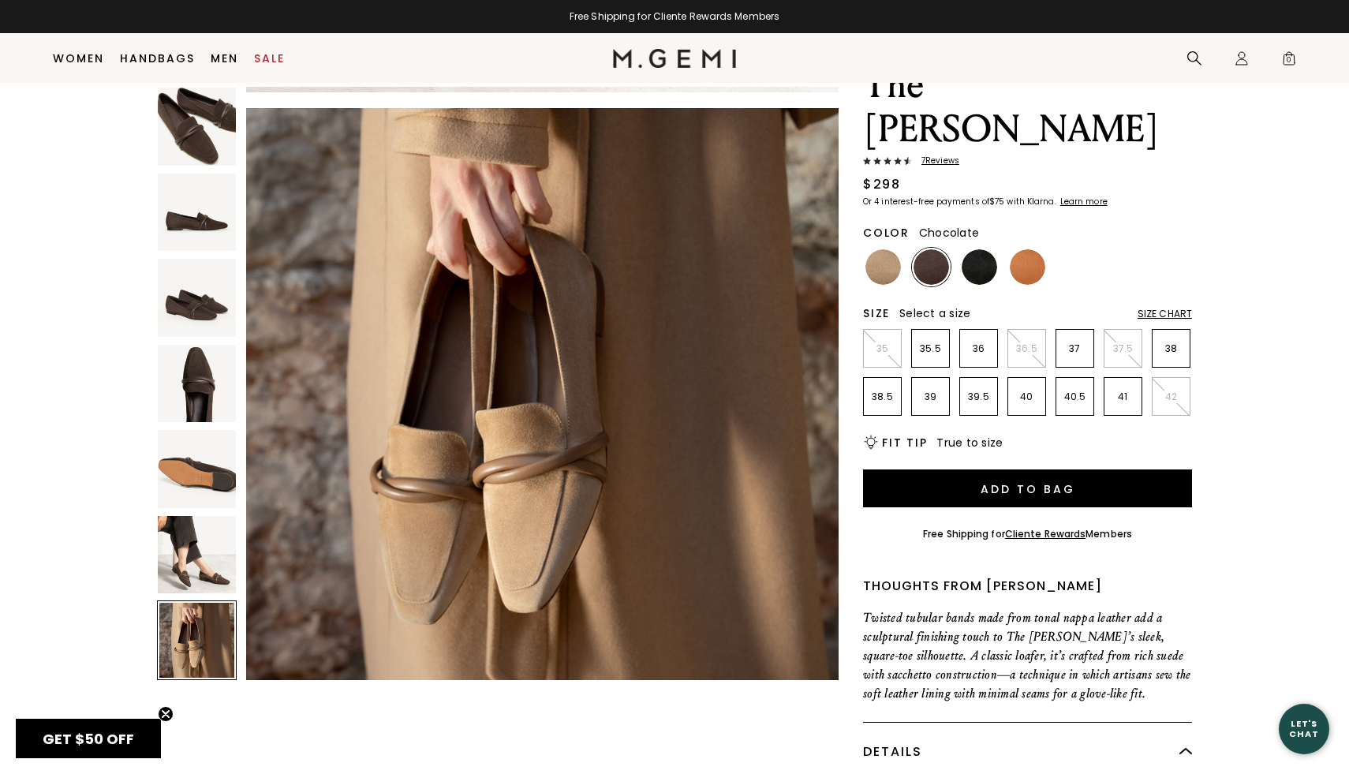
scroll to position [3651, 0]
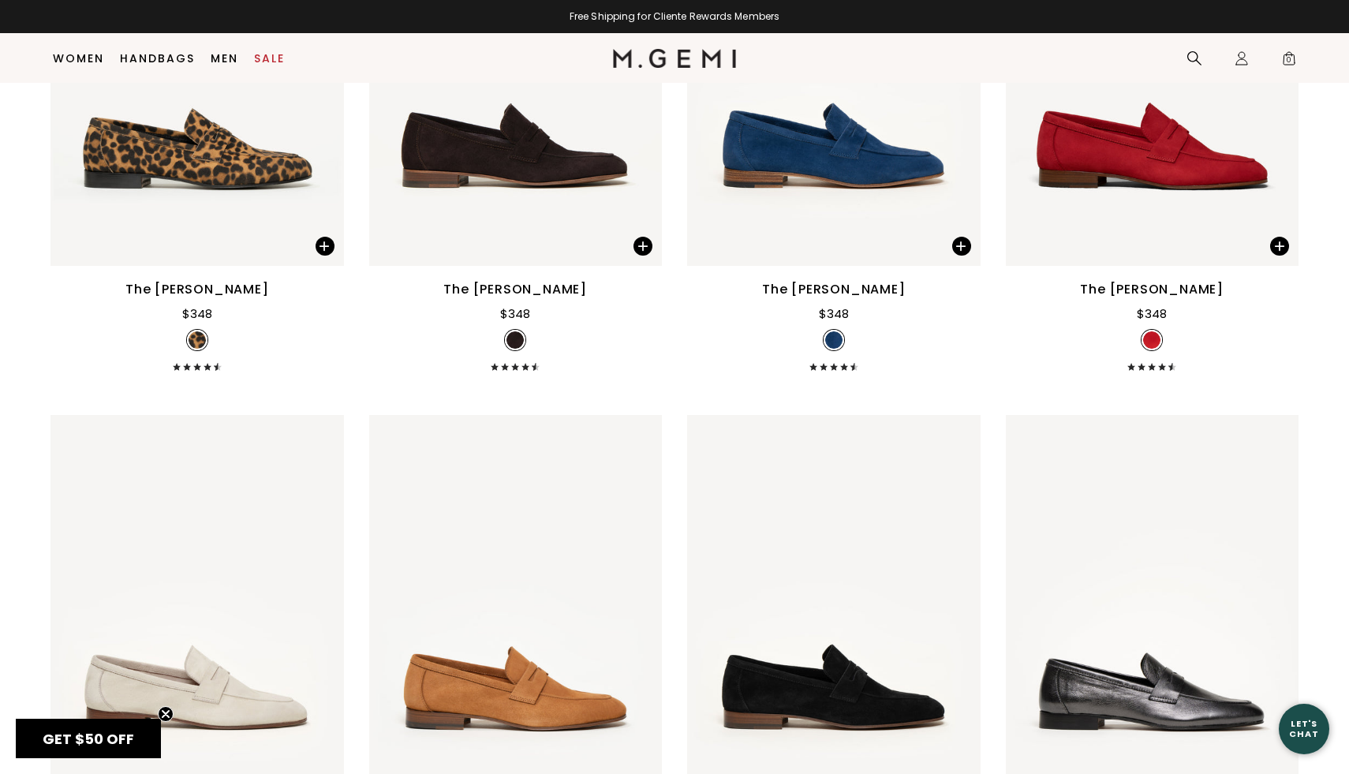
scroll to position [1984, 0]
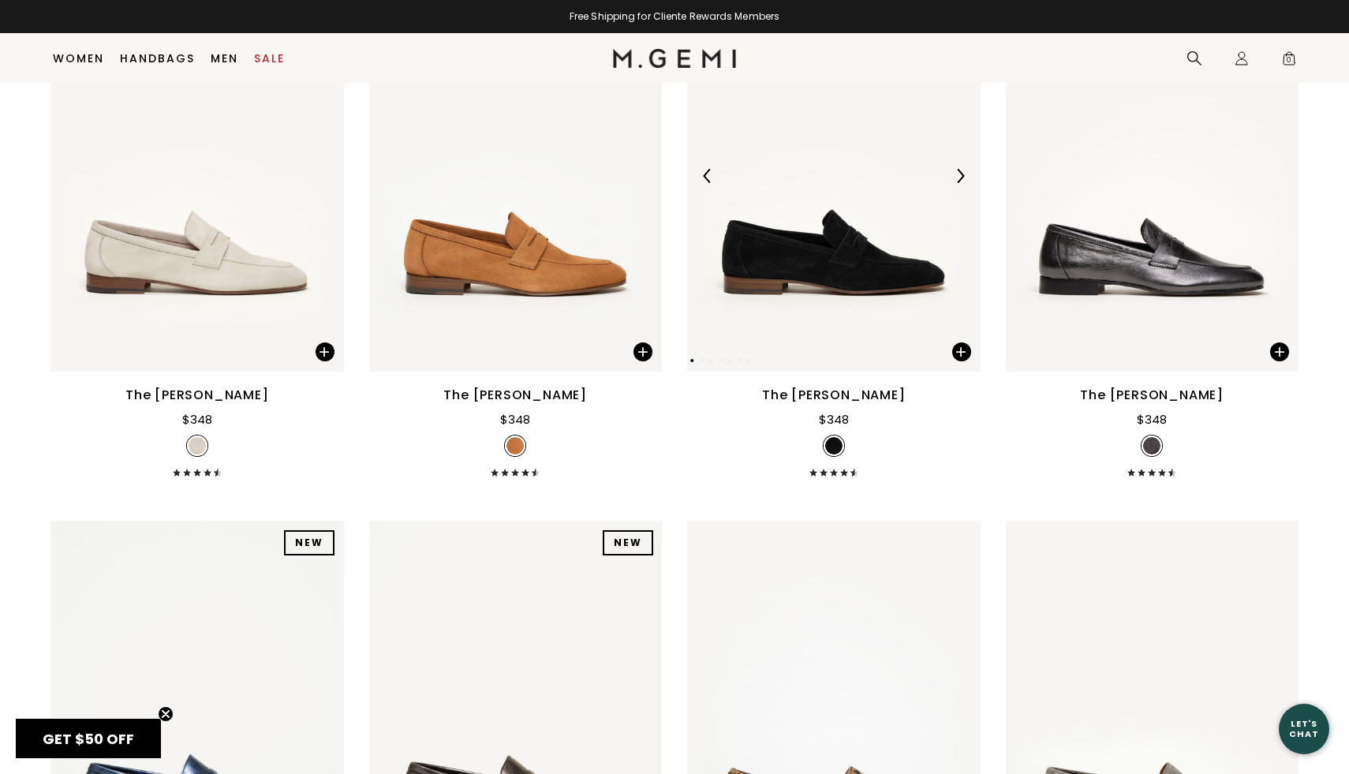
click at [835, 238] on img at bounding box center [833, 175] width 293 height 391
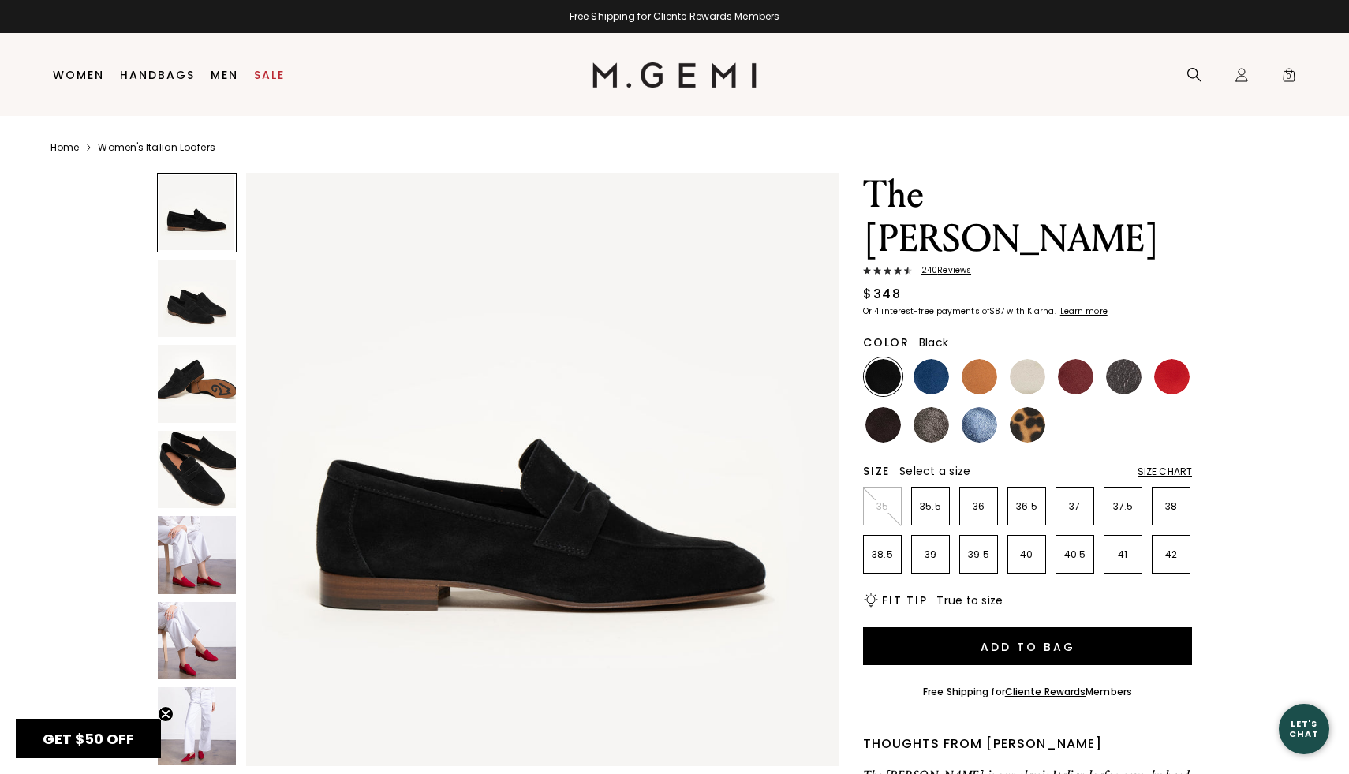
click at [166, 313] on img at bounding box center [197, 299] width 78 height 78
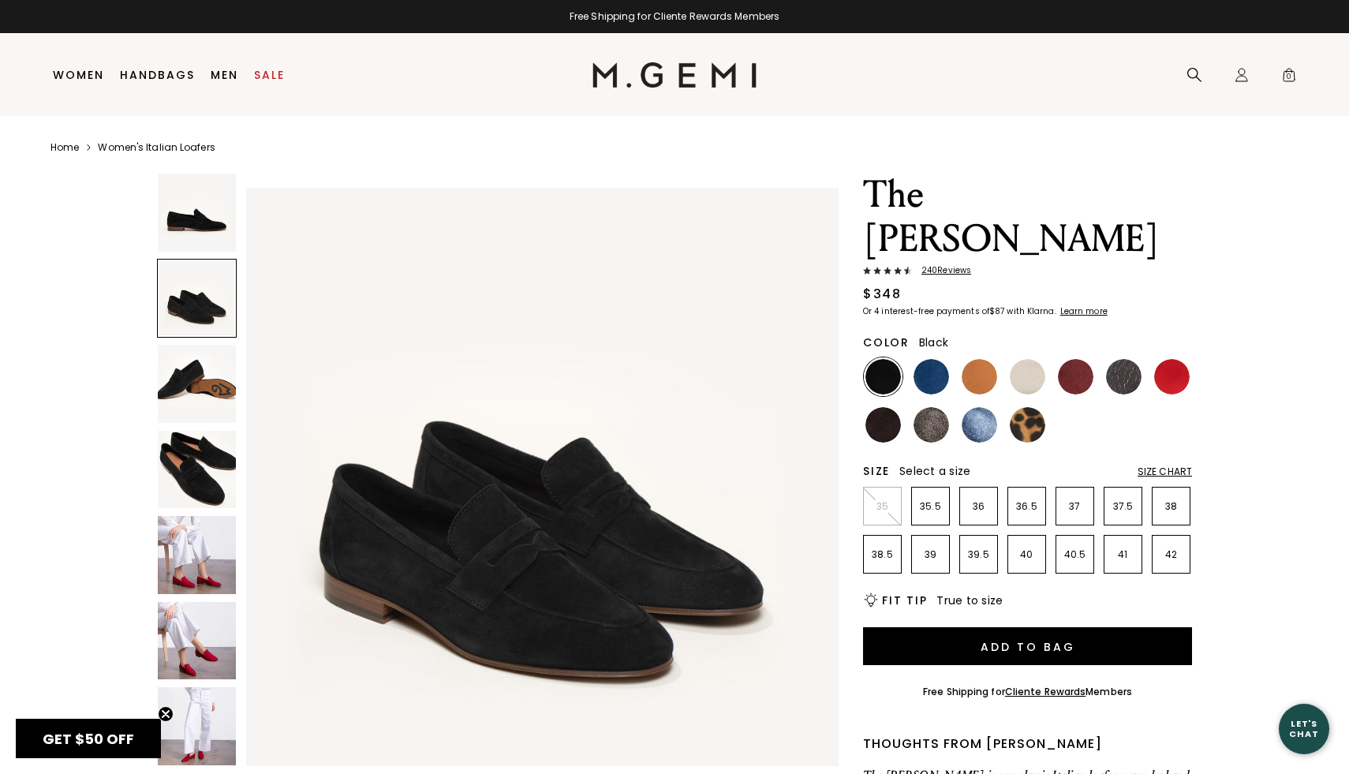
click at [189, 370] on img at bounding box center [197, 384] width 78 height 78
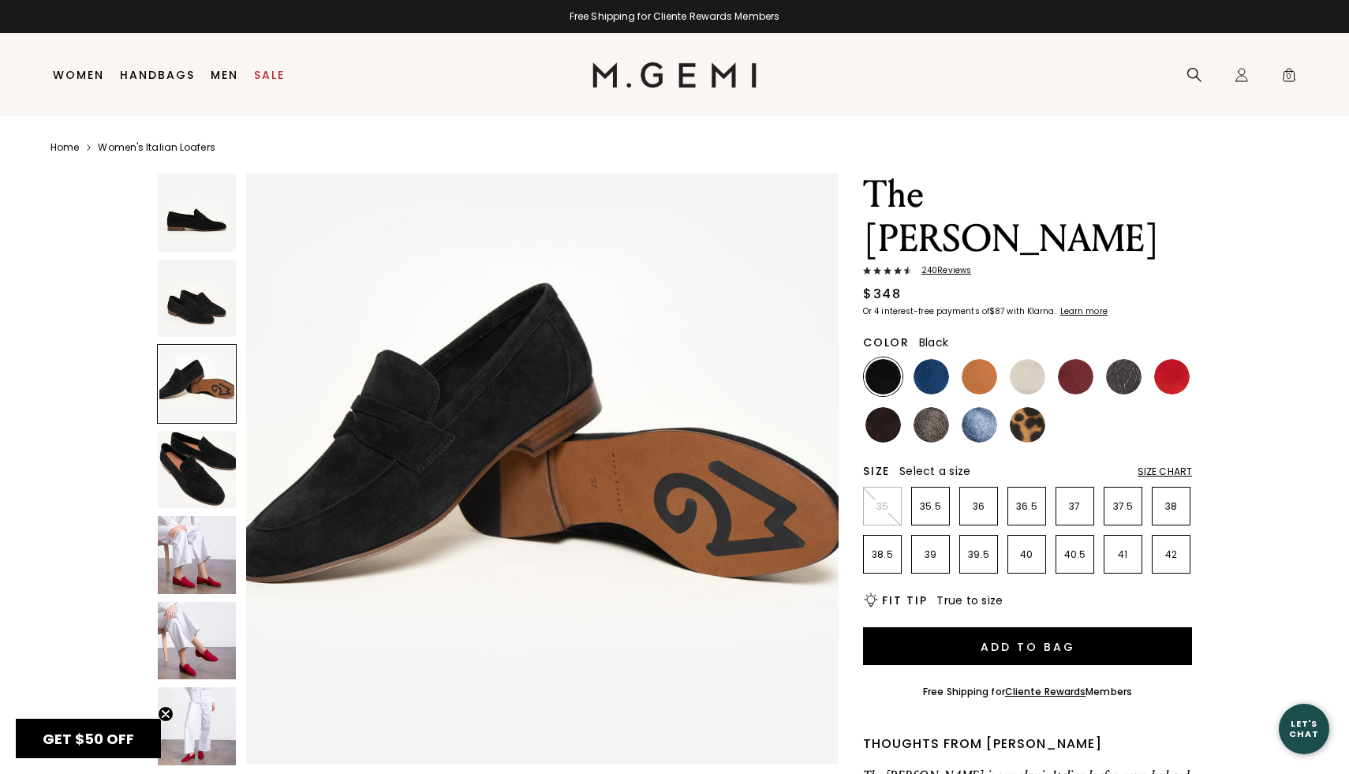
click at [196, 434] on img at bounding box center [197, 470] width 78 height 78
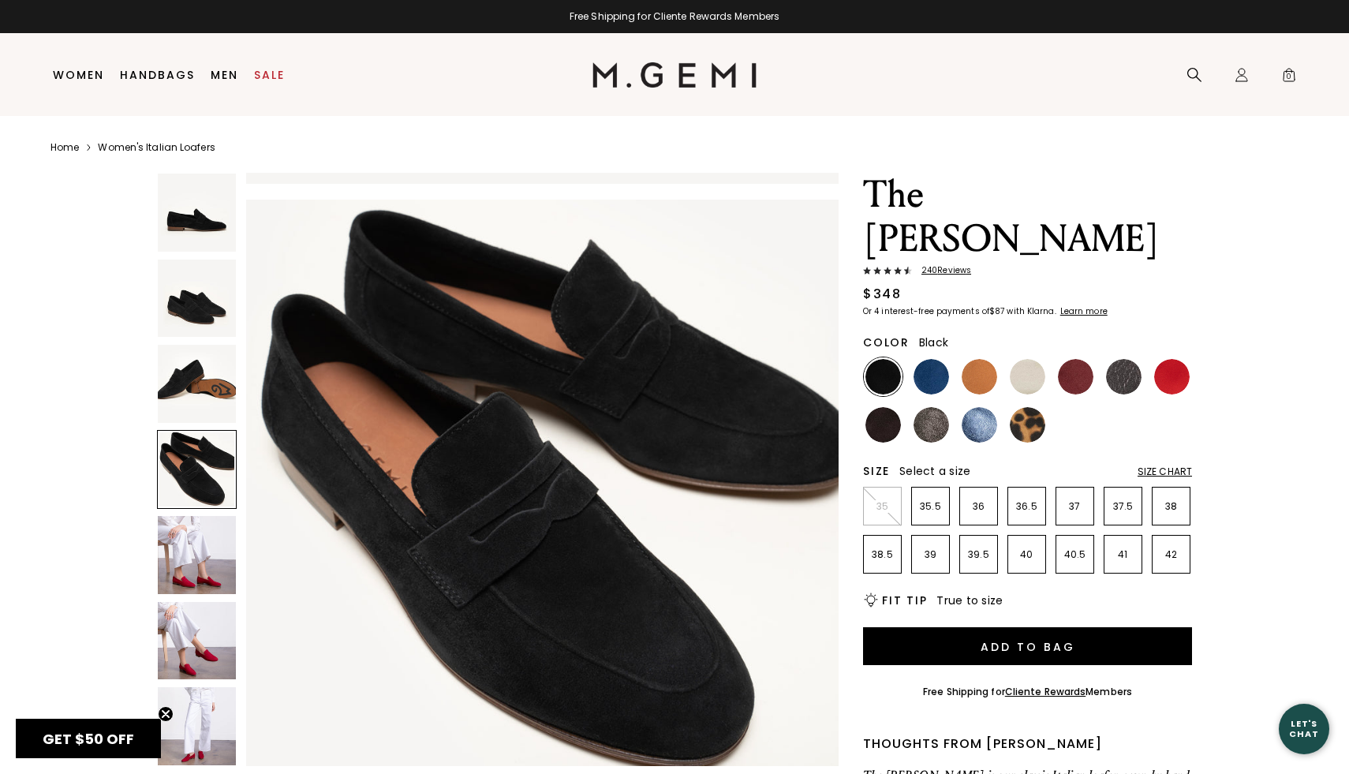
click at [206, 538] on img at bounding box center [197, 555] width 78 height 78
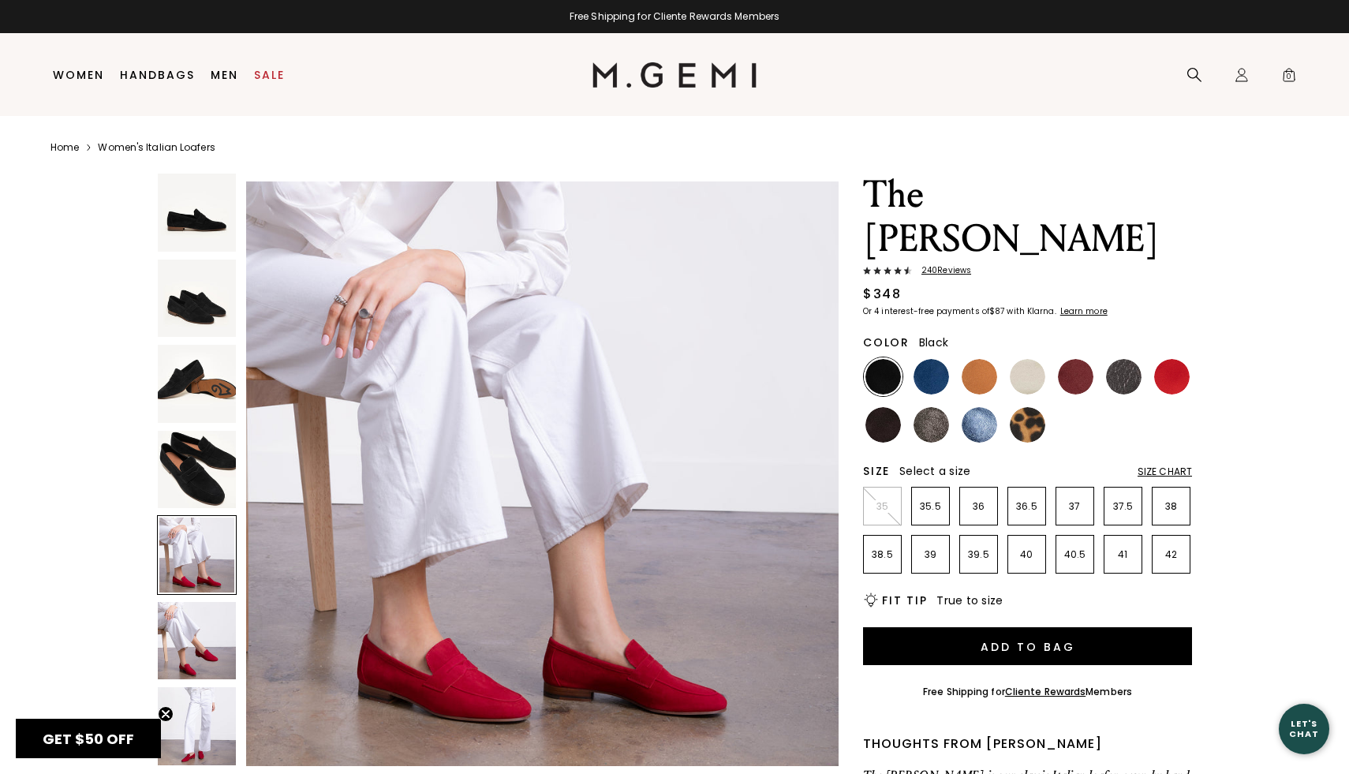
scroll to position [2434, 0]
